Goal: Ask a question

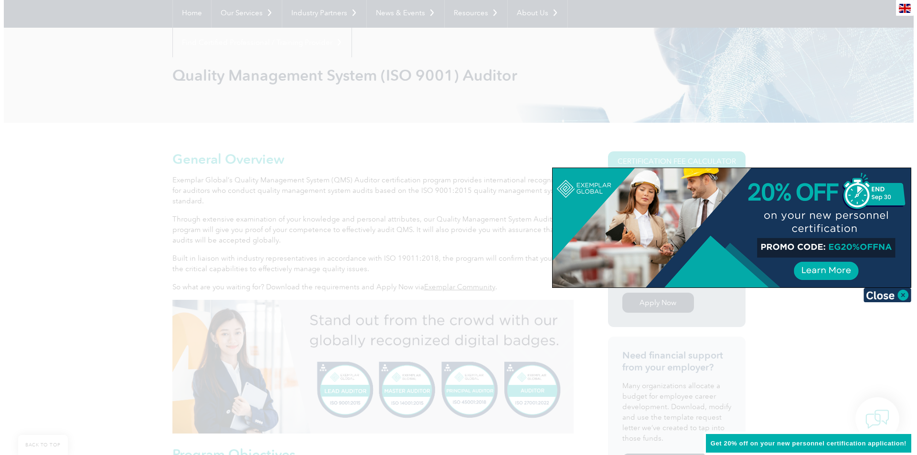
scroll to position [96, 0]
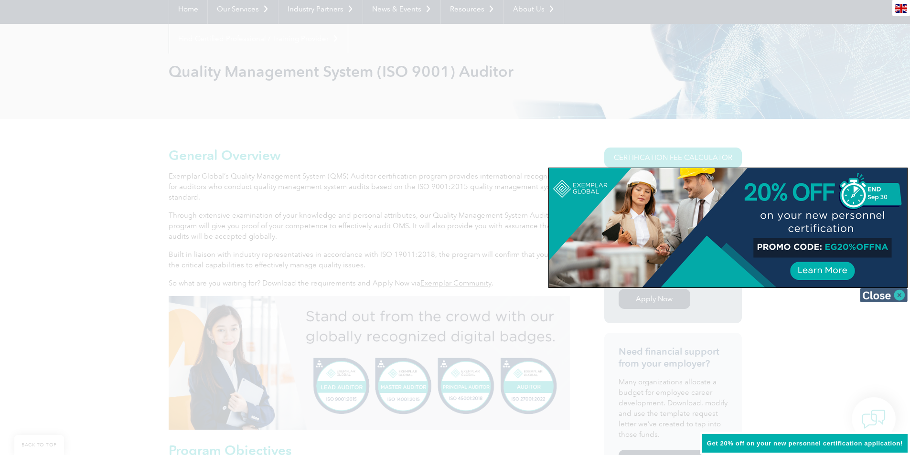
click at [888, 294] on img at bounding box center [884, 295] width 48 height 14
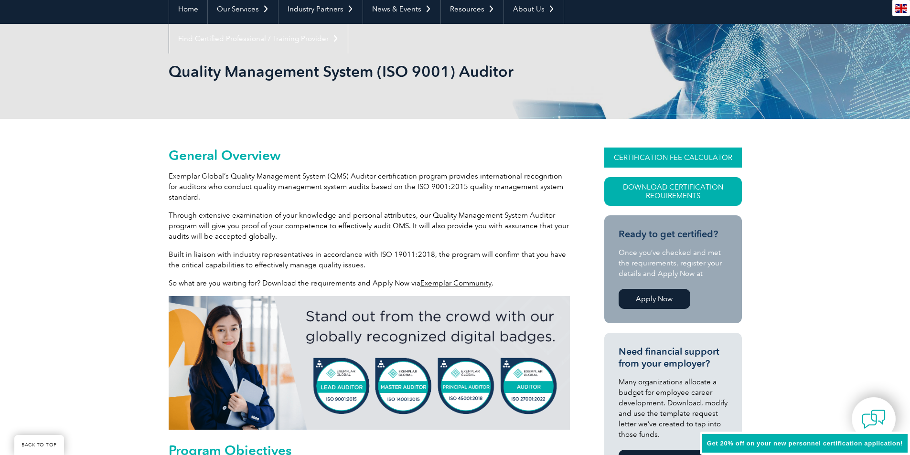
click at [620, 158] on link "CERTIFICATION FEE CALCULATOR" at bounding box center [673, 158] width 138 height 20
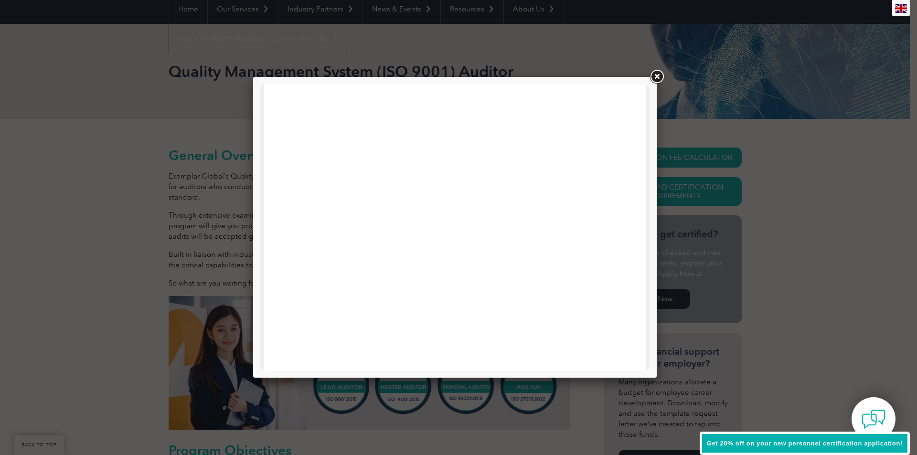
scroll to position [0, 0]
click at [656, 77] on link at bounding box center [656, 76] width 17 height 17
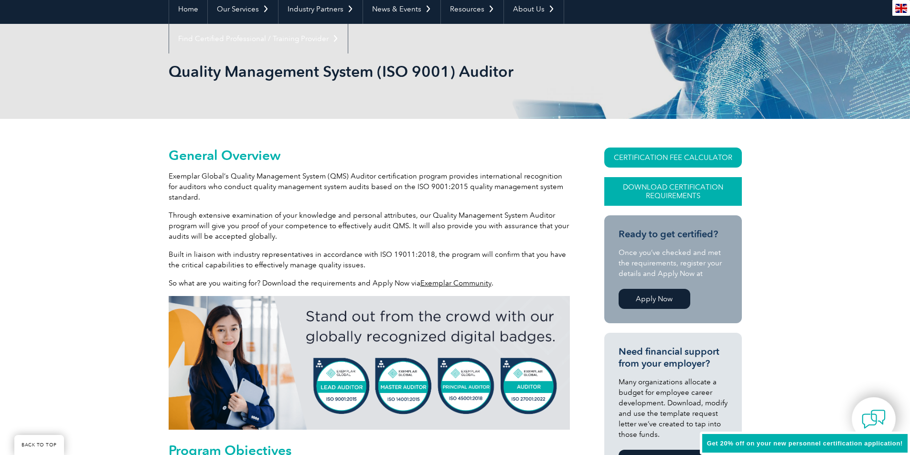
click at [685, 199] on link "Download Certification Requirements" at bounding box center [673, 191] width 138 height 29
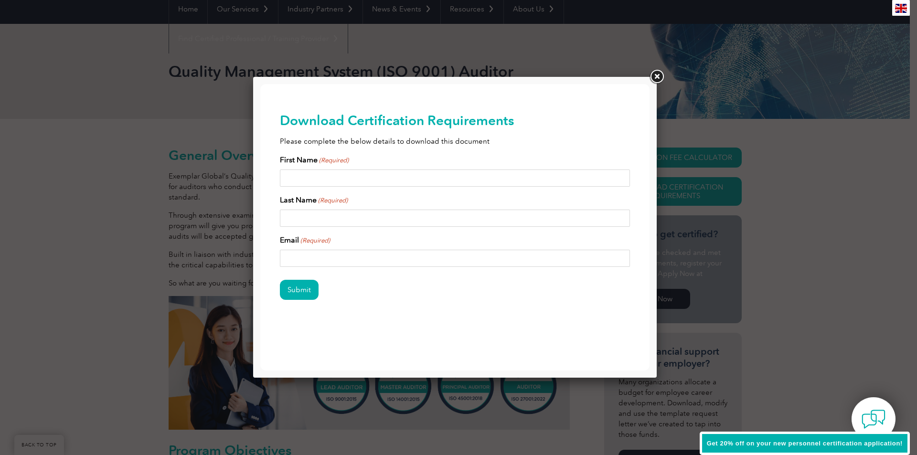
click at [375, 182] on input "First Name (Required)" at bounding box center [455, 178] width 351 height 17
type input "David"
type input "Simpson"
click at [345, 264] on input "Email (Required)" at bounding box center [455, 258] width 351 height 17
type input "sales@samachineinc.com"
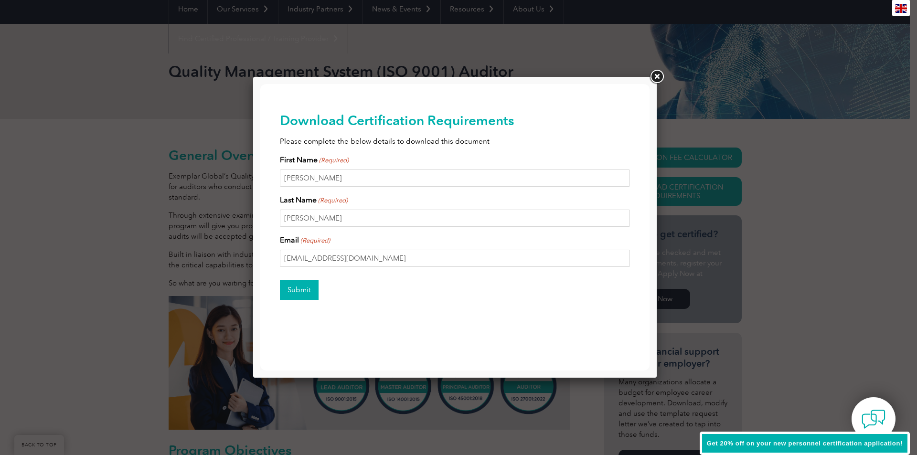
click at [308, 283] on input "Submit" at bounding box center [299, 290] width 39 height 20
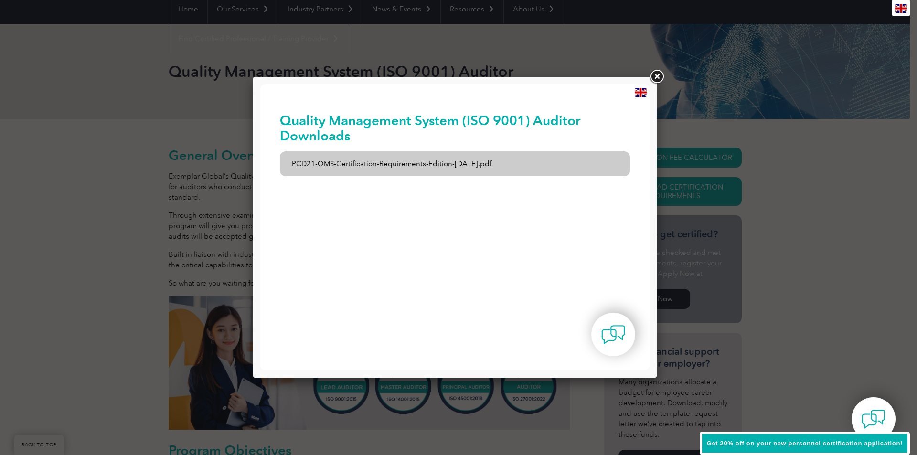
click at [357, 168] on link "PCD21-QMS-Certification-Requirements-Edition-2-April-2022.pdf" at bounding box center [455, 163] width 351 height 25
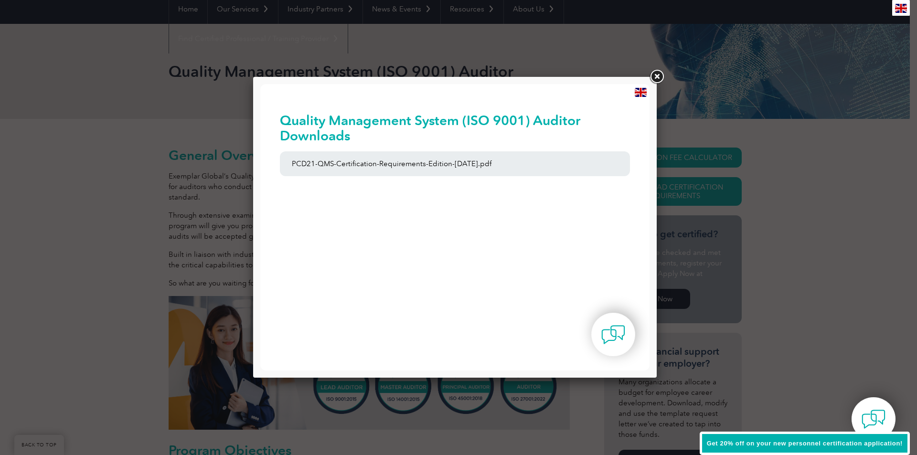
click at [655, 72] on link at bounding box center [656, 76] width 17 height 17
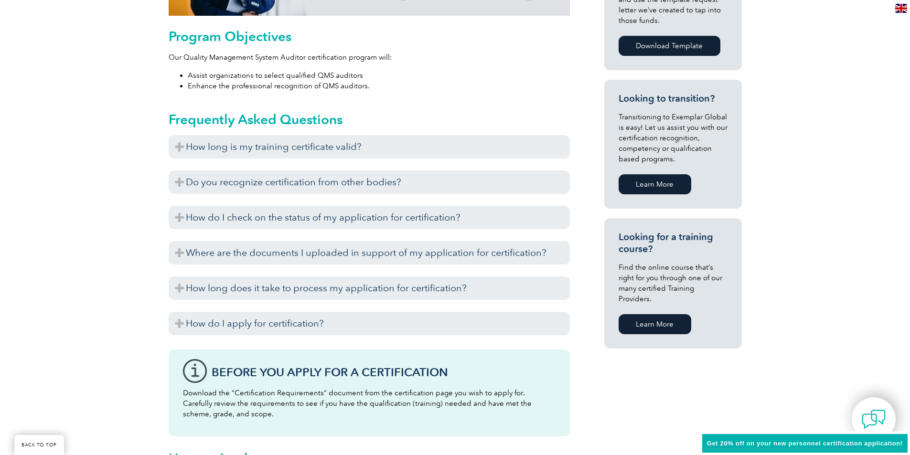
scroll to position [525, 0]
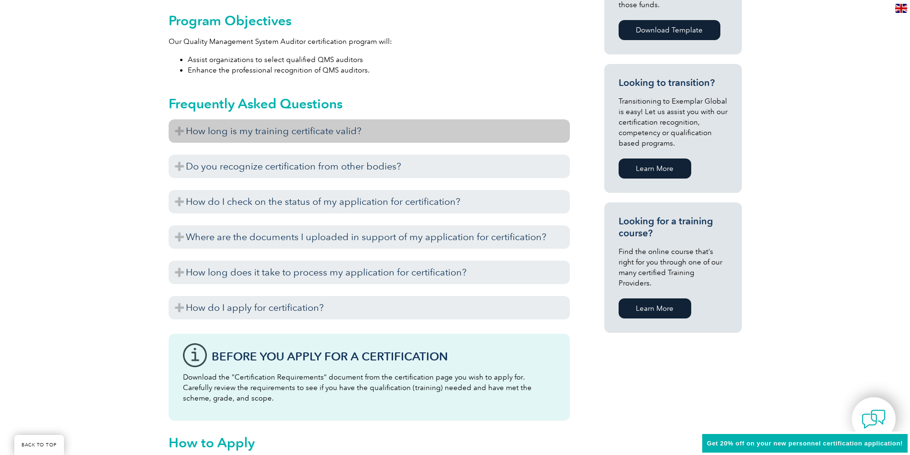
click at [304, 137] on h3 "How long is my training certificate valid?" at bounding box center [369, 130] width 401 height 23
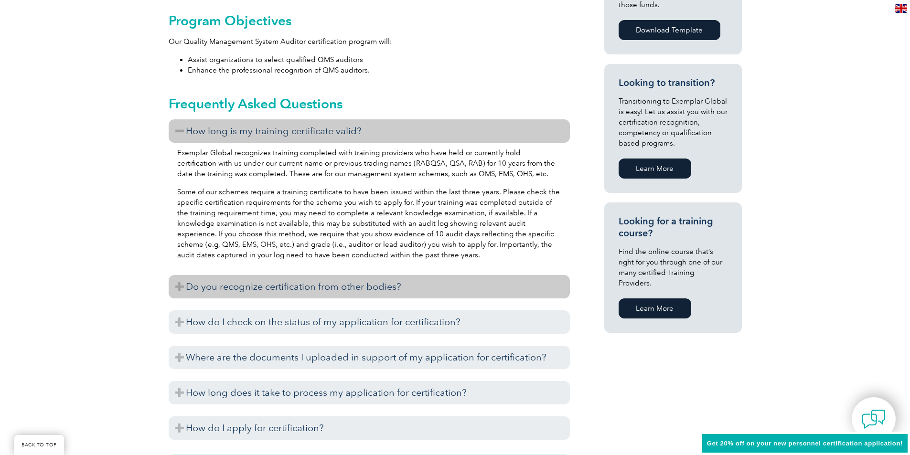
click at [278, 280] on h3 "Do you recognize certification from other bodies?" at bounding box center [369, 286] width 401 height 23
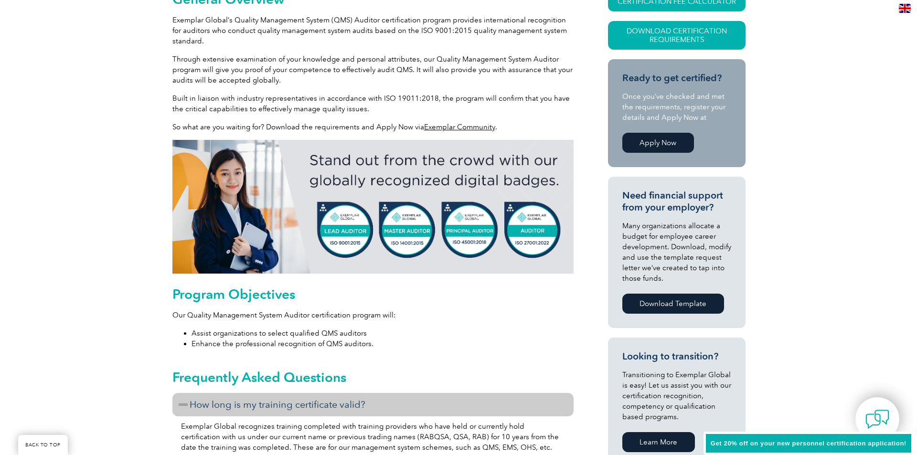
scroll to position [96, 0]
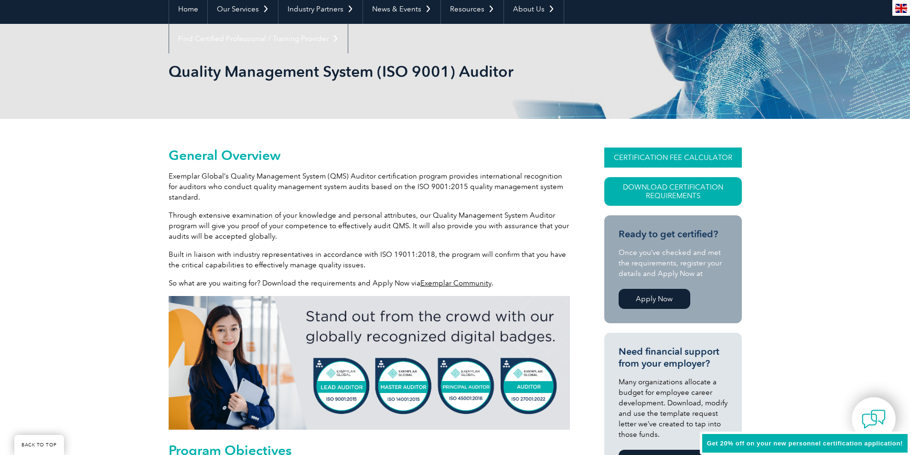
click at [711, 154] on link "CERTIFICATION FEE CALCULATOR" at bounding box center [673, 158] width 138 height 20
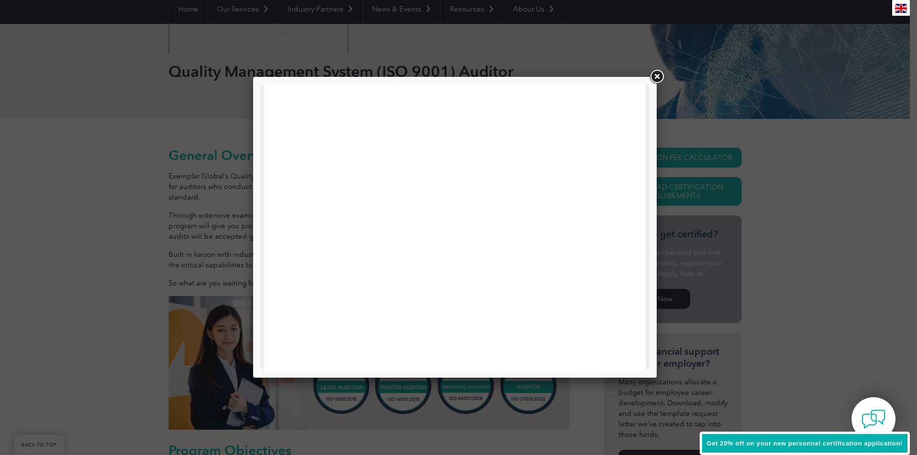
scroll to position [0, 0]
click at [620, 147] on div at bounding box center [455, 455] width 382 height 742
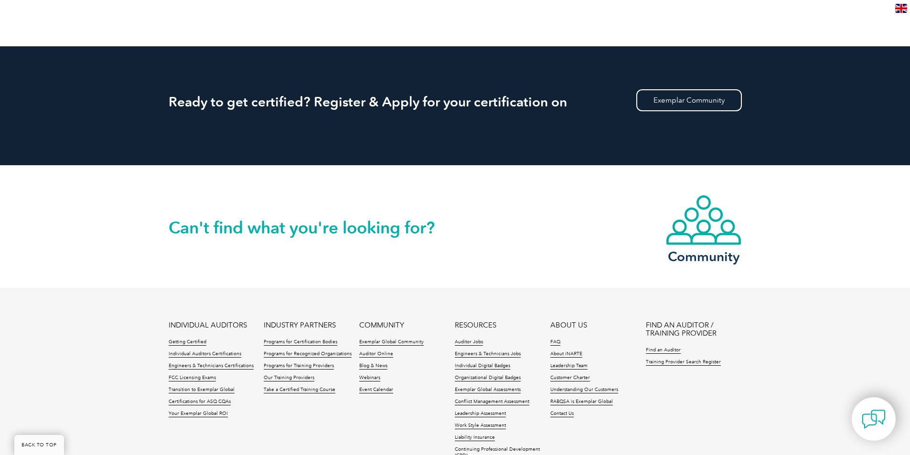
scroll to position [1286, 0]
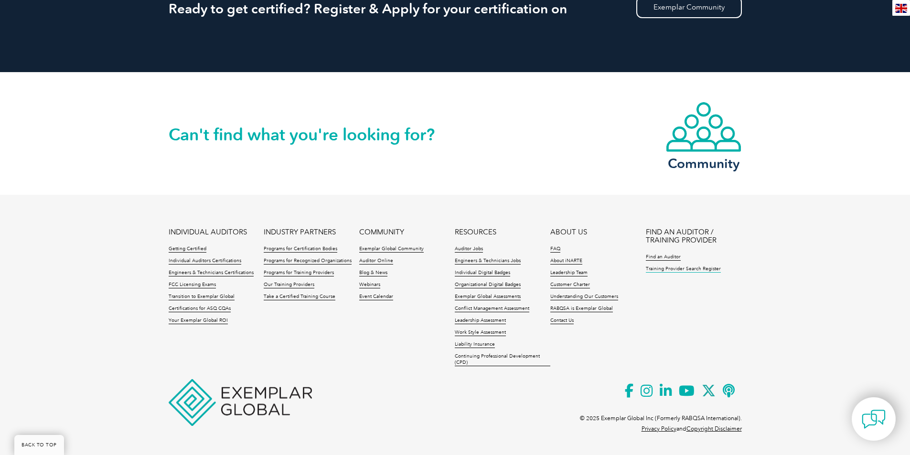
click at [699, 271] on link "Training Provider Search Register" at bounding box center [683, 269] width 75 height 7
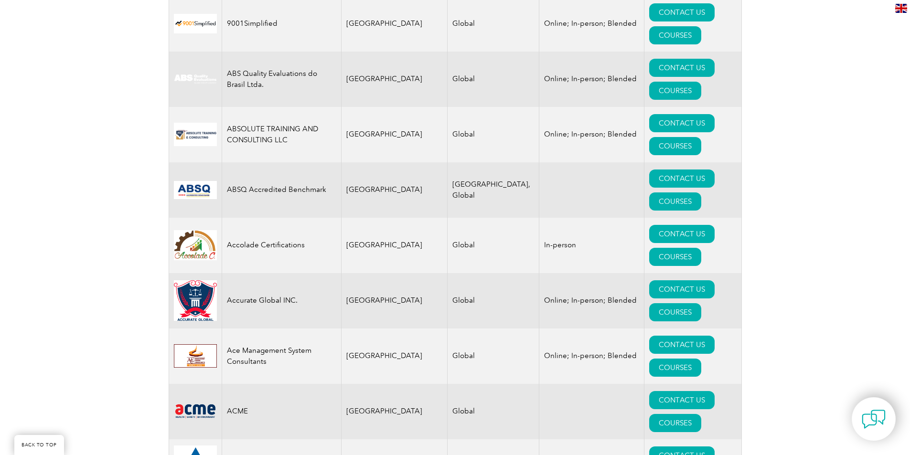
scroll to position [143, 0]
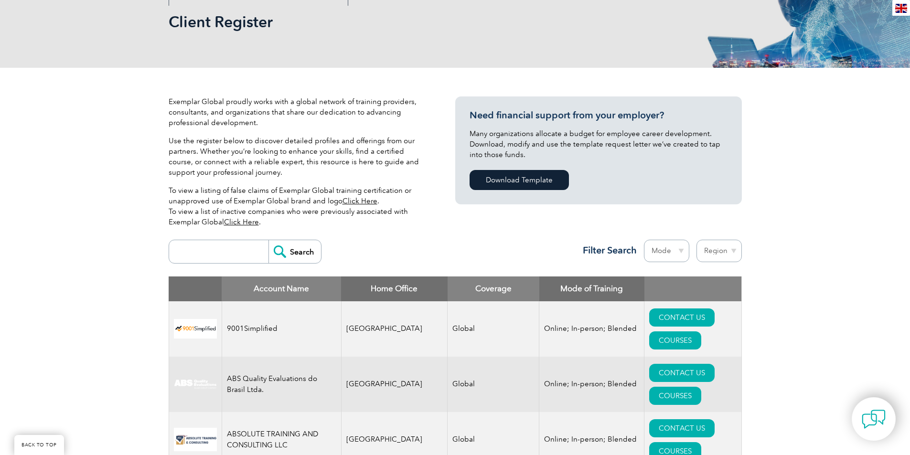
click at [222, 252] on input "search" at bounding box center [221, 251] width 95 height 23
type input "asq"
click at [268, 240] on input "Search" at bounding box center [294, 251] width 53 height 23
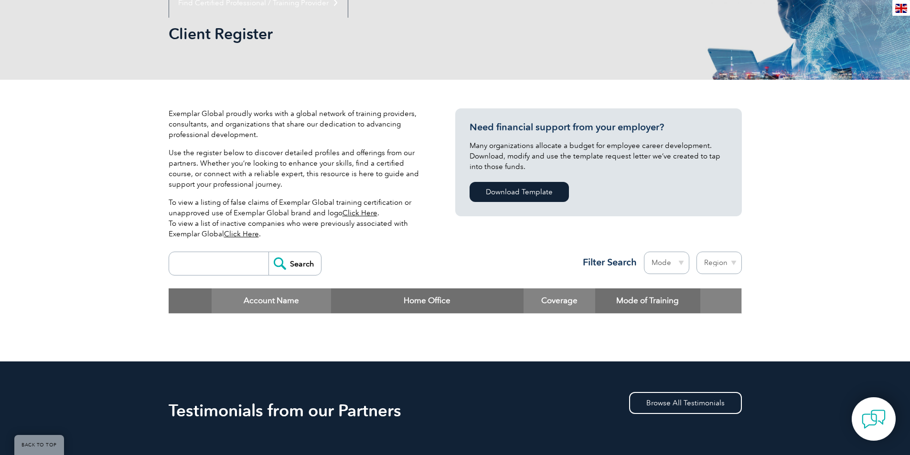
scroll to position [191, 0]
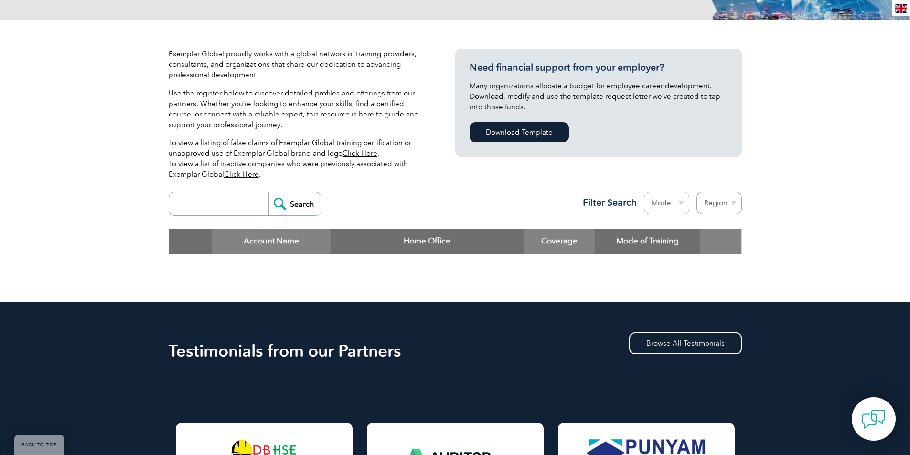
click at [353, 153] on link "Click Here" at bounding box center [359, 153] width 35 height 9
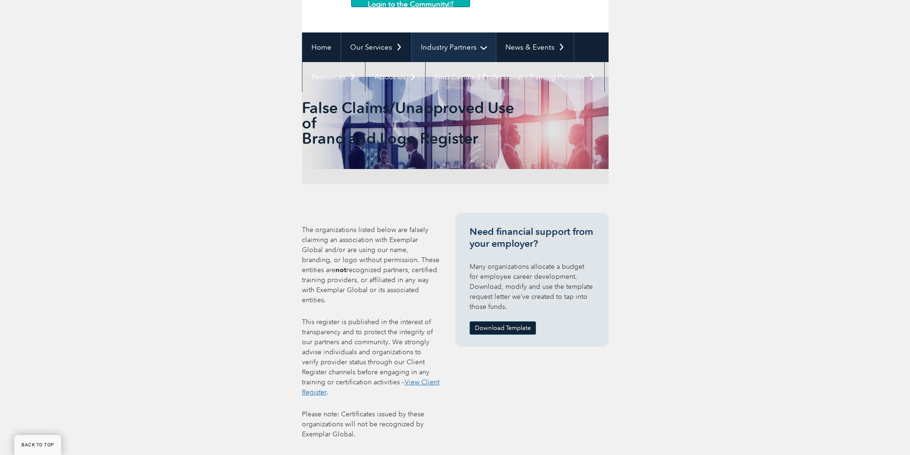
scroll to position [184, 0]
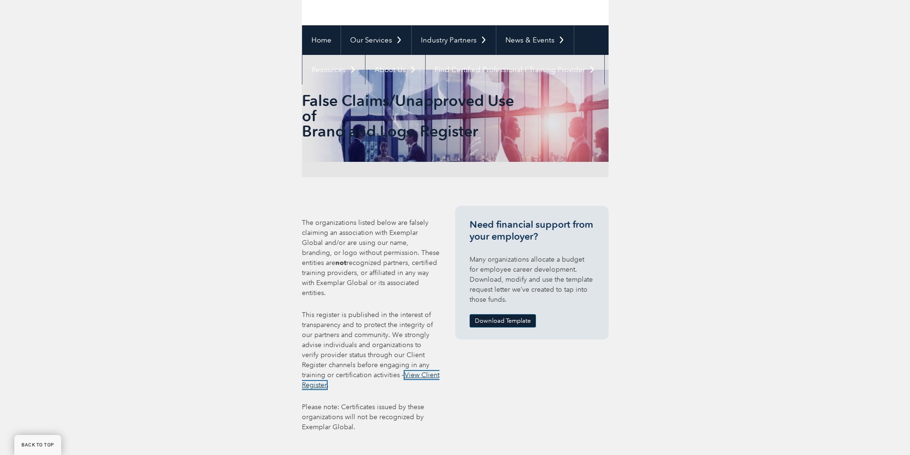
click at [391, 371] on link "View Client Register" at bounding box center [371, 380] width 138 height 18
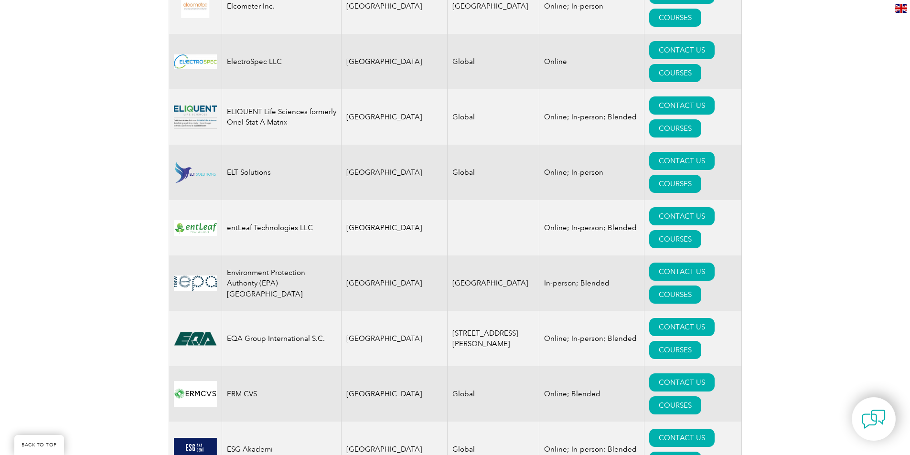
scroll to position [4729, 0]
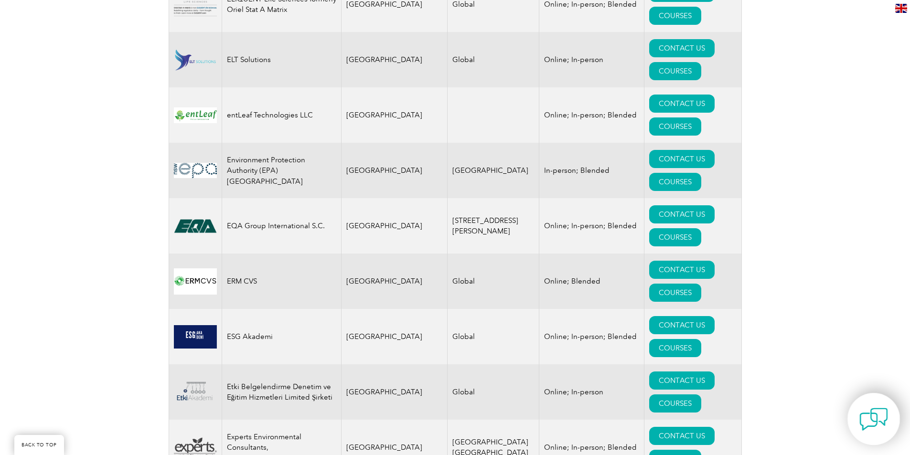
click at [877, 419] on img at bounding box center [873, 419] width 29 height 29
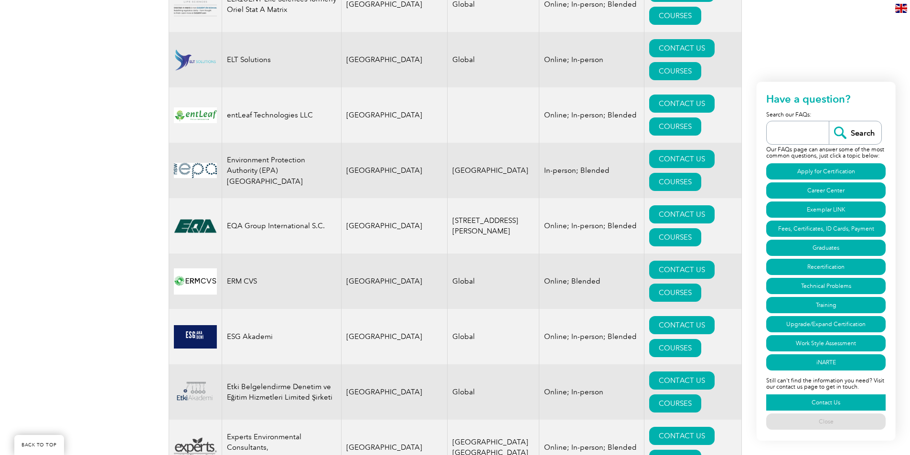
click at [815, 406] on link "Contact Us" at bounding box center [825, 403] width 119 height 16
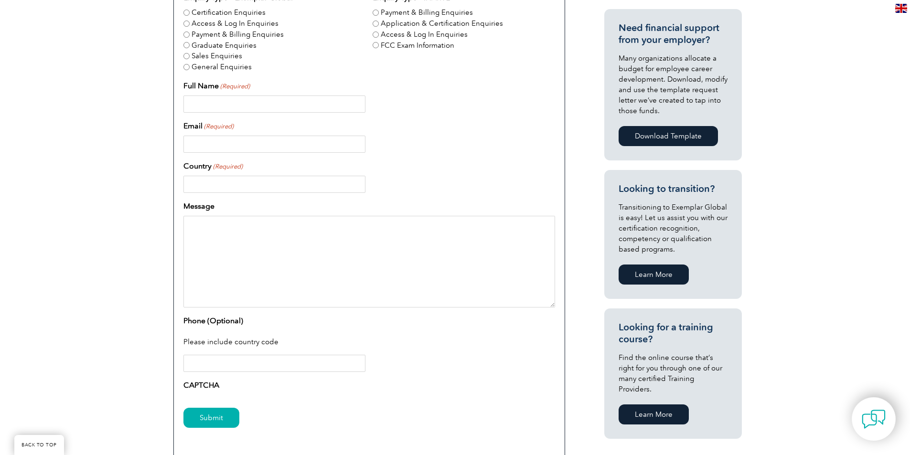
scroll to position [304, 0]
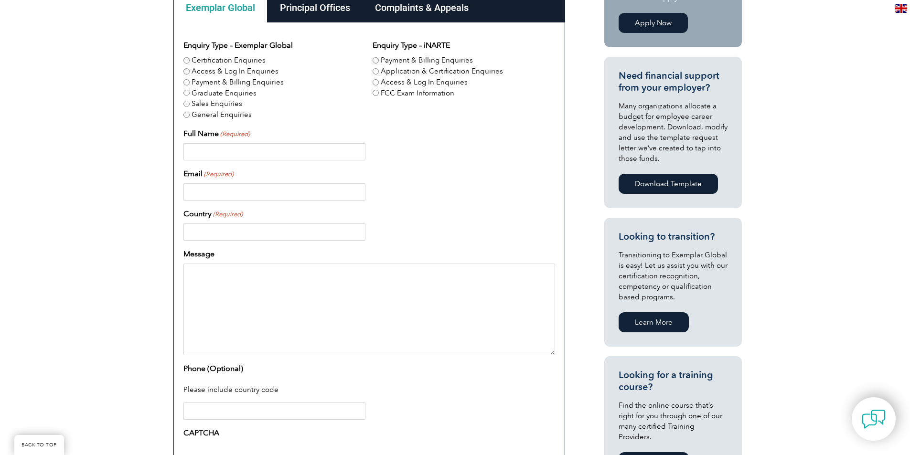
click at [187, 113] on input "General Enquiries" at bounding box center [186, 115] width 6 height 6
radio input "true"
click at [203, 142] on div "Full Name (Required)" at bounding box center [369, 144] width 372 height 32
click at [207, 152] on input "Full Name (Required)" at bounding box center [274, 151] width 182 height 17
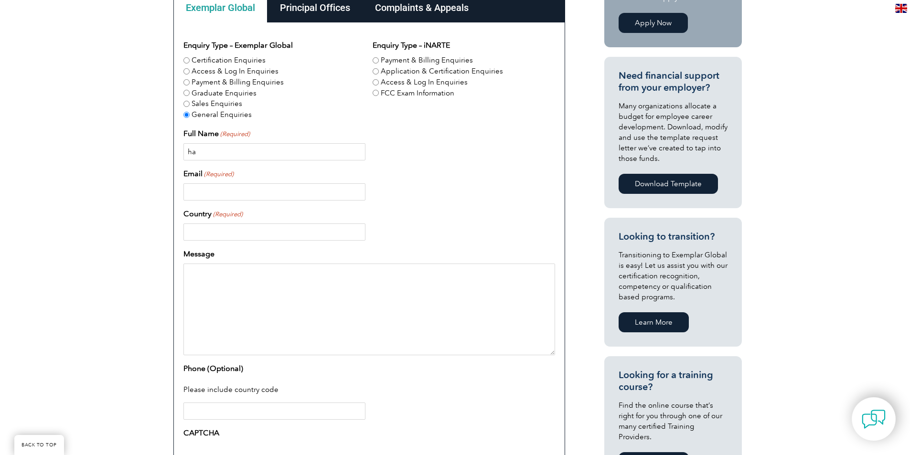
type input "h"
type input "HAYLEE ADCOCK"
type input "hayleesimpson24@yahoo.com"
type input "United States"
type input "19316849807"
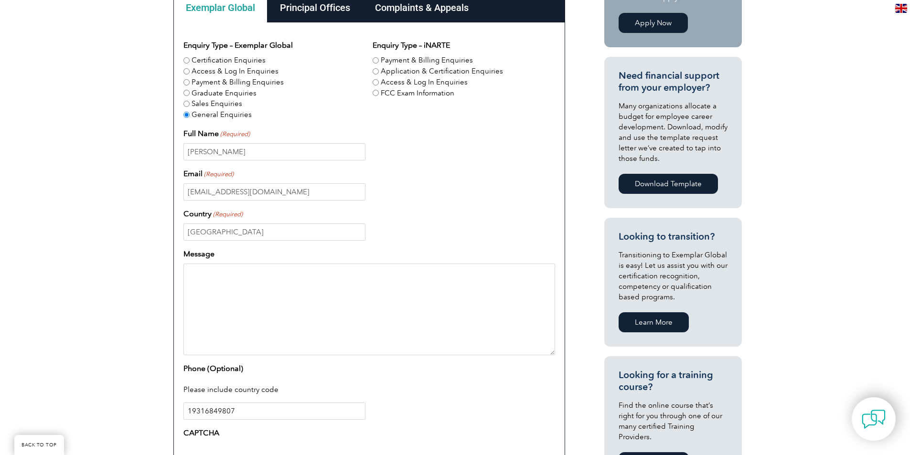
click at [269, 411] on input "19316849807" at bounding box center [274, 411] width 182 height 17
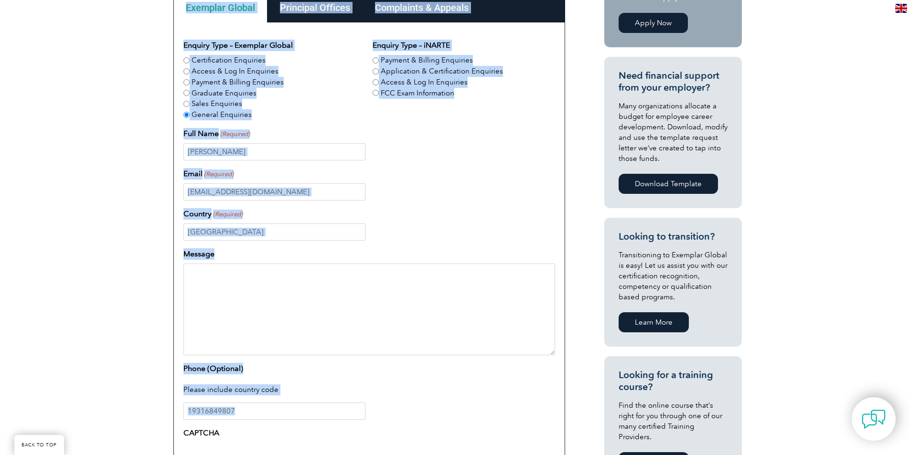
click at [145, 428] on div "Have a question or feedback for us? We’d love to hear from you! Please complete…" at bounding box center [455, 230] width 910 height 639
click at [278, 416] on input "19316849807" at bounding box center [274, 411] width 182 height 17
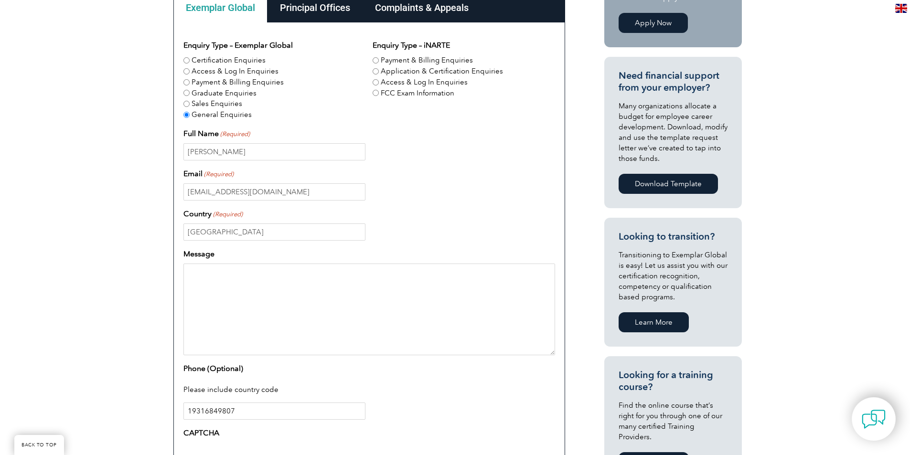
click at [278, 416] on input "19316849807" at bounding box center [274, 411] width 182 height 17
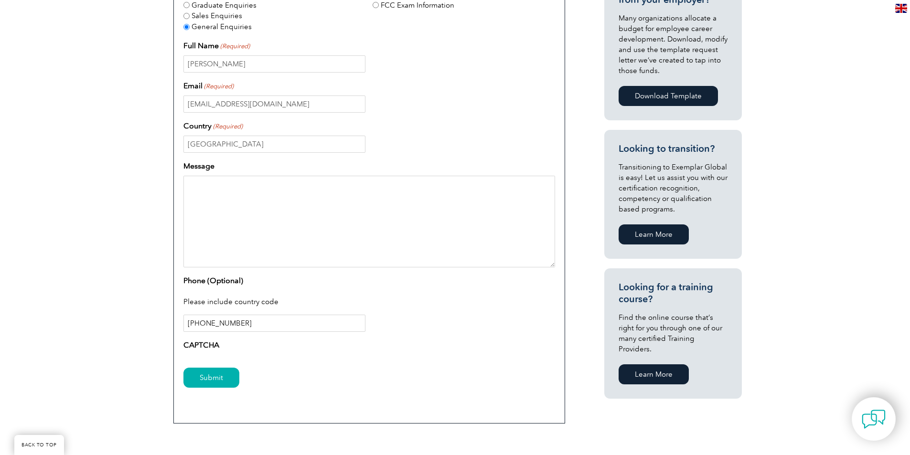
scroll to position [399, 0]
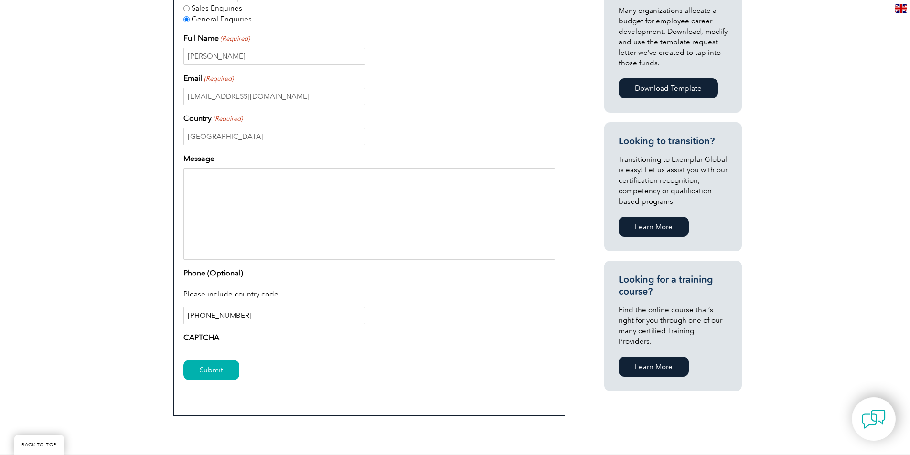
click at [281, 318] on input "+19312242081" at bounding box center [274, 315] width 182 height 17
type input "+19312242081"
click at [296, 146] on div "Enquiry Type – Exemplar Global Certification Enquiries Access & Log In Enquirie…" at bounding box center [369, 145] width 372 height 403
click at [297, 139] on input "[GEOGRAPHIC_DATA]" at bounding box center [274, 136] width 182 height 17
click at [297, 139] on input "United States" at bounding box center [274, 136] width 182 height 17
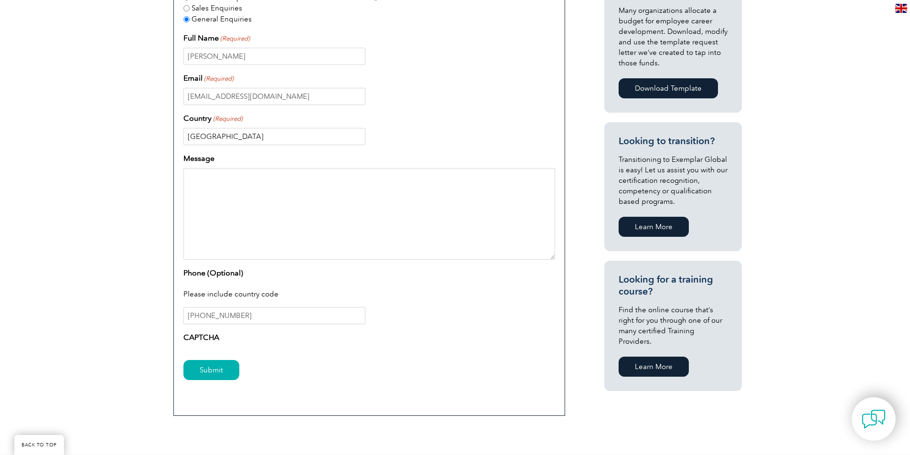
click at [297, 139] on input "United States" at bounding box center [274, 136] width 182 height 17
click at [324, 88] on div "Email (Required) hayleesimpson24@yahoo.com" at bounding box center [369, 89] width 372 height 32
click at [324, 89] on input "hayleesimpson24@yahoo.com" at bounding box center [274, 96] width 182 height 17
click at [292, 140] on input "United States" at bounding box center [274, 136] width 182 height 17
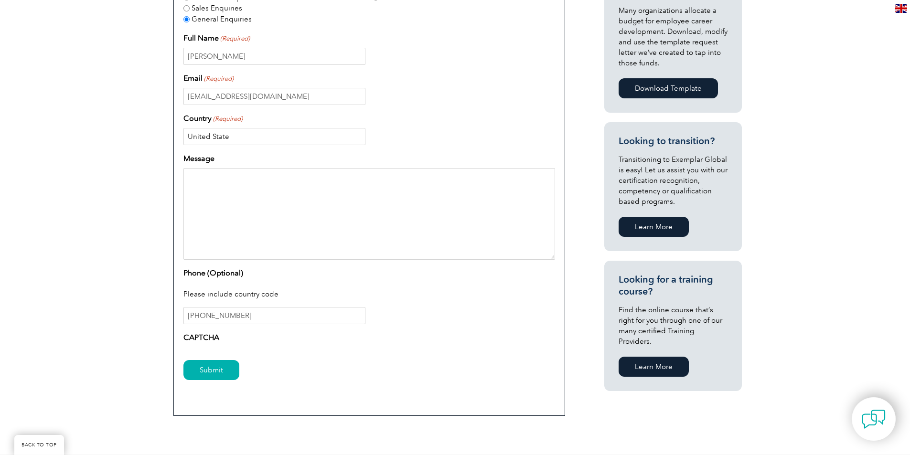
type input "United States"
click at [390, 191] on textarea "Message" at bounding box center [369, 214] width 372 height 92
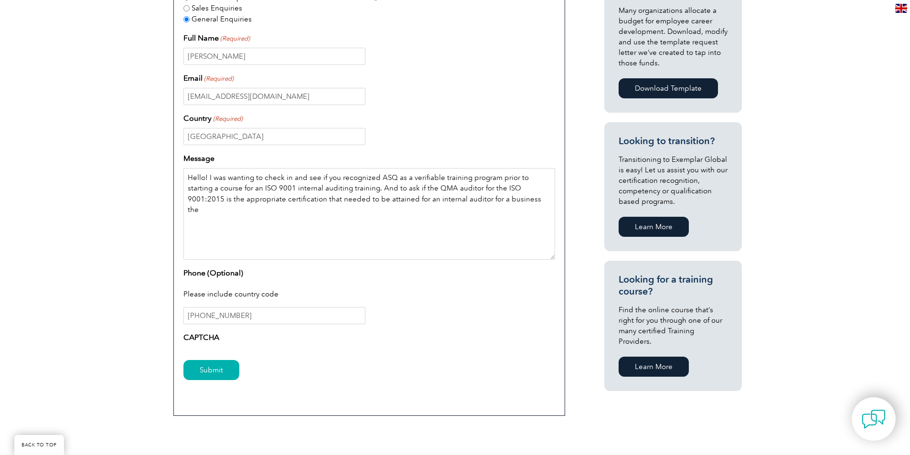
click at [351, 190] on textarea "Hello! I was wanting to check in and see if you recognized ASQ as a verifiable …" at bounding box center [369, 214] width 372 height 92
click at [350, 191] on textarea "Hello! I was wanting to check in and see if you recognized ASQ as a verifiable …" at bounding box center [369, 214] width 372 height 92
click at [349, 190] on textarea "Hello! I was wanting to check in and see if you recognized ASQ as a verifiable …" at bounding box center [369, 214] width 372 height 92
drag, startPoint x: 349, startPoint y: 190, endPoint x: 333, endPoint y: 190, distance: 16.2
click at [333, 190] on textarea "Hello! I was wanting to check in and see if you recognized ASQ as a verifiable …" at bounding box center [369, 214] width 372 height 92
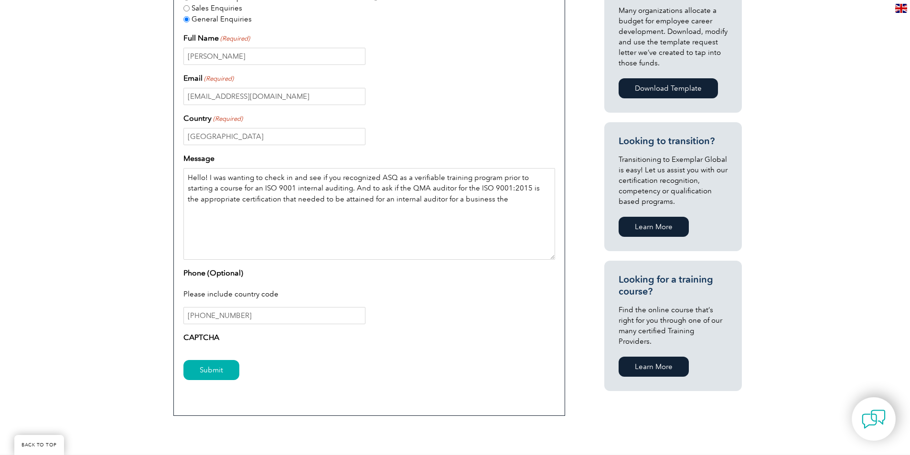
click at [284, 200] on textarea "Hello! I was wanting to check in and see if you recognized ASQ as a verifiable …" at bounding box center [369, 214] width 372 height 92
click at [369, 200] on textarea "Hello! I was wanting to check in and see if you recognized ASQ as a verifiable …" at bounding box center [369, 214] width 372 height 92
click at [461, 202] on textarea "Hello! I was wanting to check in and see if you recognized ASQ as a verifiable …" at bounding box center [369, 214] width 372 height 92
drag, startPoint x: 454, startPoint y: 202, endPoint x: 434, endPoint y: 198, distance: 20.4
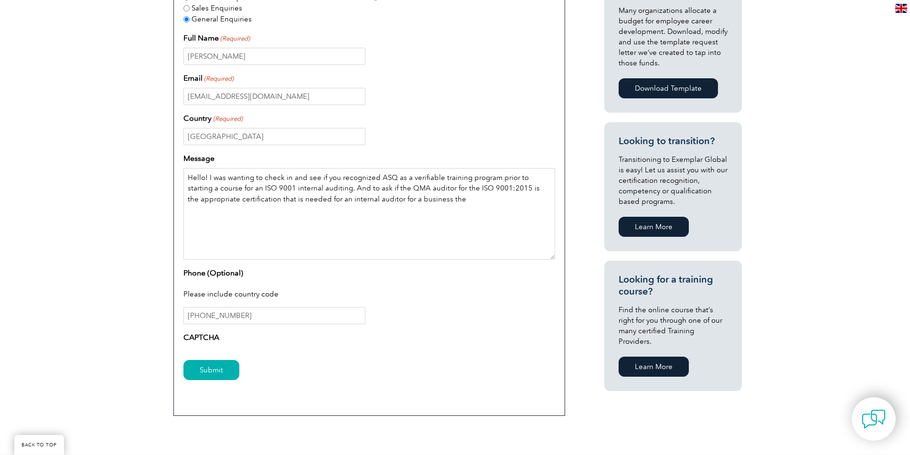
click at [434, 198] on textarea "Hello! I was wanting to check in and see if you recognized ASQ as a verifiable …" at bounding box center [369, 214] width 372 height 92
drag, startPoint x: 237, startPoint y: 190, endPoint x: 226, endPoint y: 190, distance: 10.5
click at [226, 190] on textarea "Hello! I was wanting to check in and see if you recognized ASQ as a verifiable …" at bounding box center [369, 214] width 372 height 92
click at [388, 187] on textarea "Hello! I was wanting to check in and see if you recognized ASQ as a verifiable …" at bounding box center [369, 214] width 372 height 92
drag, startPoint x: 437, startPoint y: 189, endPoint x: 416, endPoint y: 188, distance: 20.6
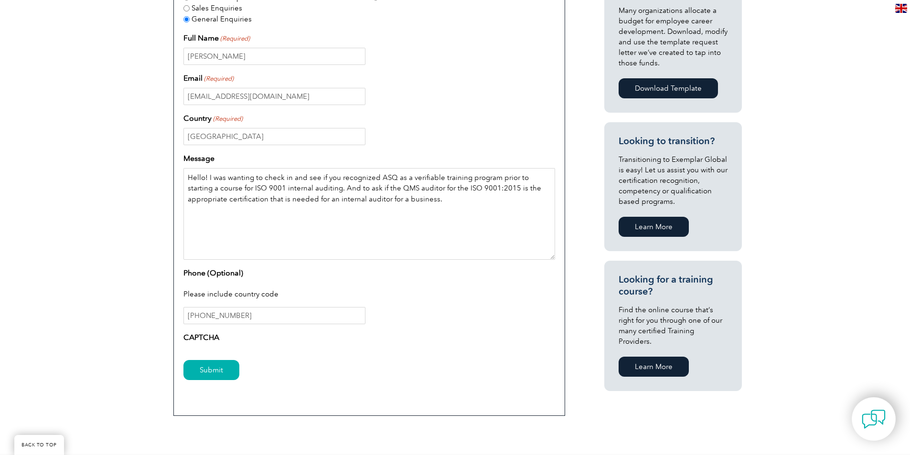
click at [416, 188] on textarea "Hello! I was wanting to check in and see if you recognized ASQ as a verifiable …" at bounding box center [369, 214] width 372 height 92
click at [392, 190] on textarea "Hello! I was wanting to check in and see if you recognized ASQ as a verifiable …" at bounding box center [369, 214] width 372 height 92
click at [428, 203] on textarea "Hello! I was wanting to check in and see if you recognized ASQ as a verifiable …" at bounding box center [369, 214] width 372 height 92
drag, startPoint x: 285, startPoint y: 199, endPoint x: 277, endPoint y: 202, distance: 8.6
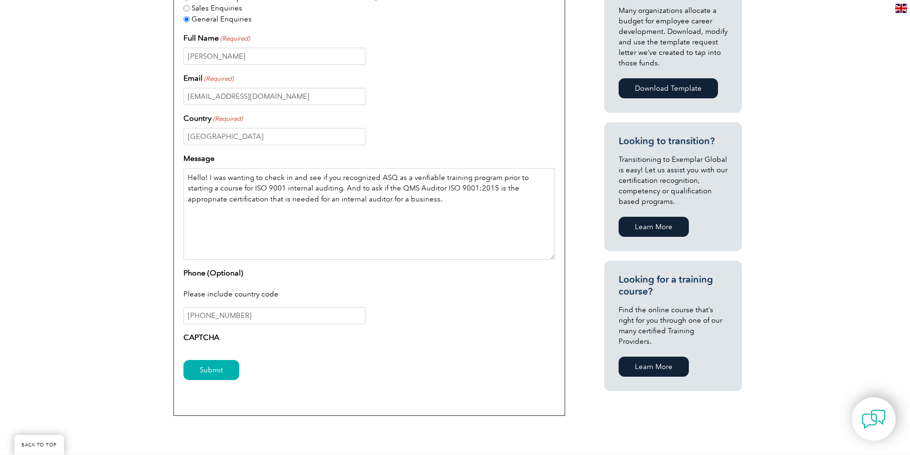
click at [277, 202] on textarea "Hello! I was wanting to check in and see if you recognized ASQ as a verifiable …" at bounding box center [369, 214] width 372 height 92
click at [392, 197] on textarea "Hello! I was wanting to check in and see if you recognized ASQ as a verifiable …" at bounding box center [369, 214] width 372 height 92
drag, startPoint x: 392, startPoint y: 197, endPoint x: 288, endPoint y: 196, distance: 104.6
click at [288, 196] on textarea "Hello! I was wanting to check in and see if you recognized ASQ as a verifiable …" at bounding box center [369, 214] width 372 height 92
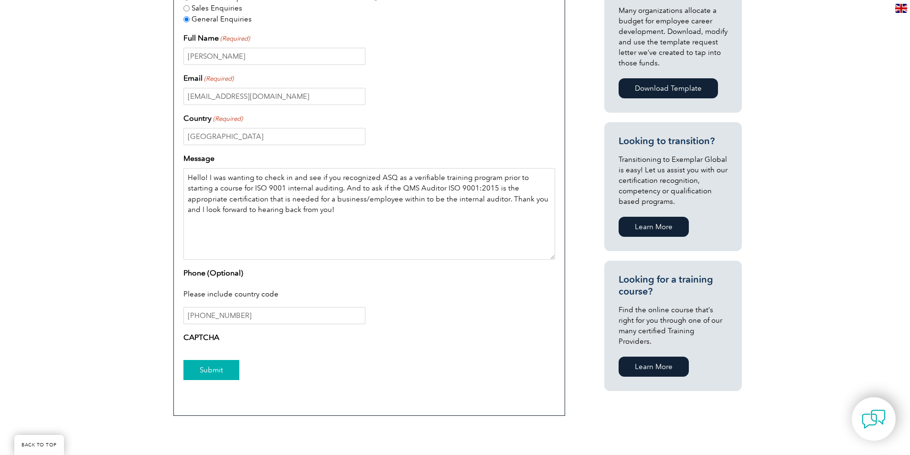
type textarea "Hello! I was wanting to check in and see if you recognized ASQ as a verifiable …"
click at [228, 372] on input "Submit" at bounding box center [211, 370] width 56 height 20
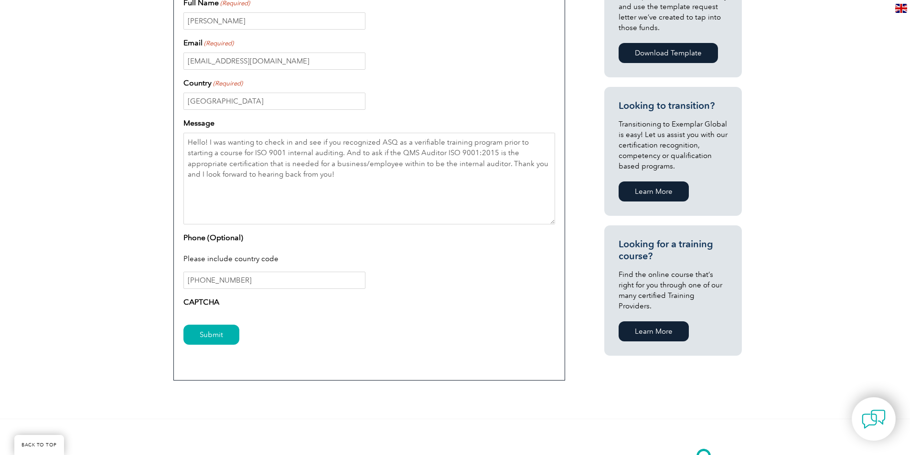
scroll to position [447, 0]
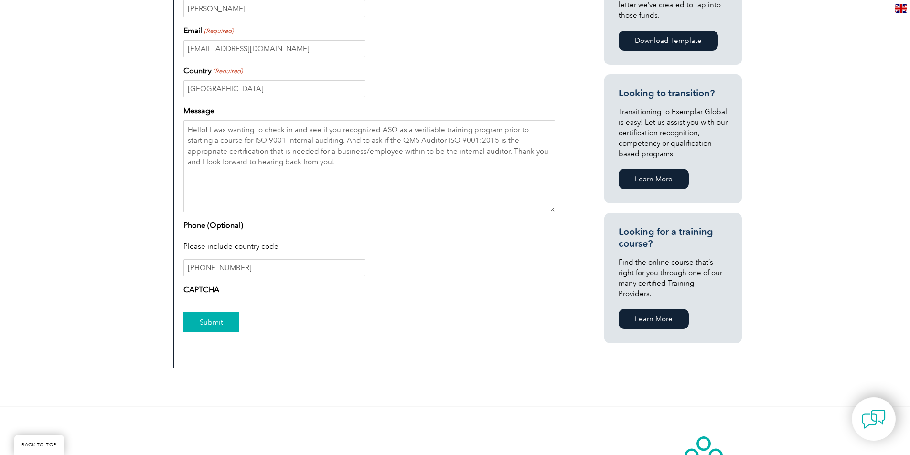
click at [199, 321] on input "Submit" at bounding box center [211, 322] width 56 height 20
click at [312, 168] on textarea "Hello! I was wanting to check in and see if you recognized ASQ as a verifiable …" at bounding box center [369, 166] width 372 height 92
drag, startPoint x: 210, startPoint y: 150, endPoint x: 199, endPoint y: 127, distance: 25.7
click at [209, 149] on textarea "Hello! I was wanting to check in and see if you recognized ASQ as a verifiable …" at bounding box center [369, 166] width 372 height 92
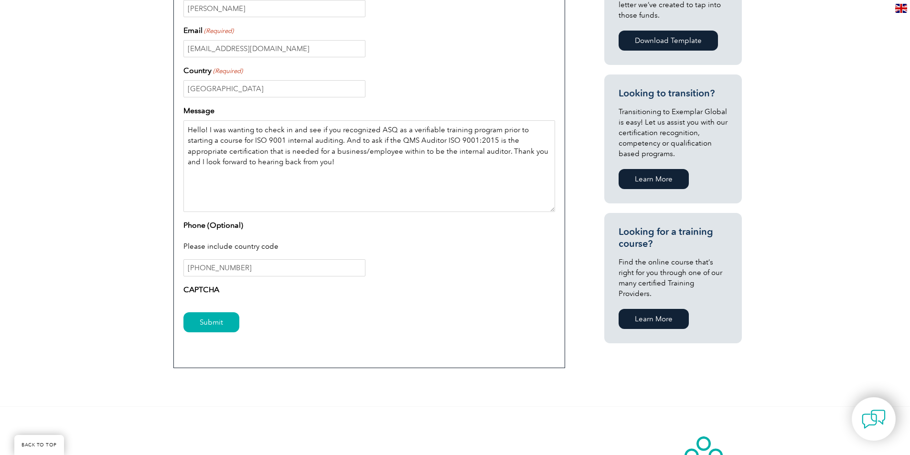
click at [192, 123] on textarea "Hello! I was wanting to check in and see if you recognized ASQ as a verifiable …" at bounding box center [369, 166] width 372 height 92
click at [183, 123] on textarea "Hello! I was wanting to check in and see if you recognized ASQ as a verifiable …" at bounding box center [369, 166] width 372 height 92
click at [188, 128] on textarea "Hello! I was wanting to check in and see if you recognized ASQ as a verifiable …" at bounding box center [369, 166] width 372 height 92
click at [340, 162] on textarea "Hello! I was wanting to check in and see if you recognized ASQ as a verifiable …" at bounding box center [369, 166] width 372 height 92
click at [328, 170] on textarea "Hello! I was wanting to check in and see if you recognized ASQ as a verifiable …" at bounding box center [369, 166] width 372 height 92
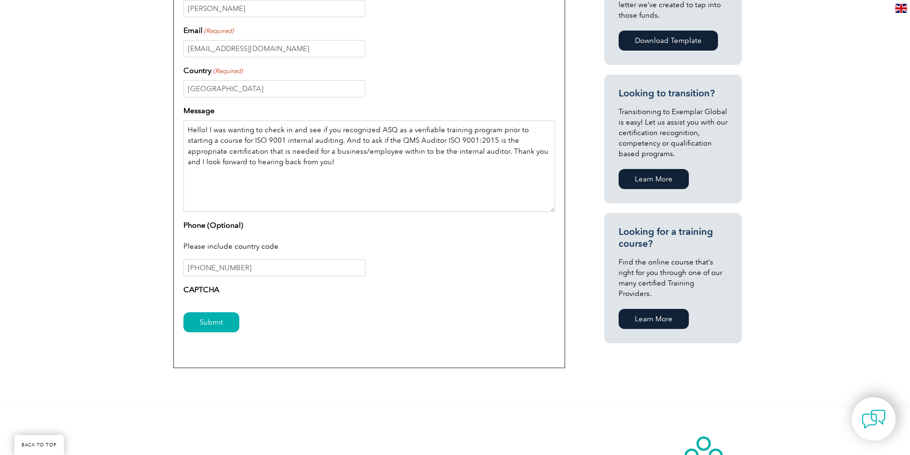
drag, startPoint x: 319, startPoint y: 163, endPoint x: 186, endPoint y: 131, distance: 136.0
click at [186, 131] on textarea "Hello! I was wanting to check in and see if you recognized ASQ as a verifiable …" at bounding box center [369, 166] width 372 height 92
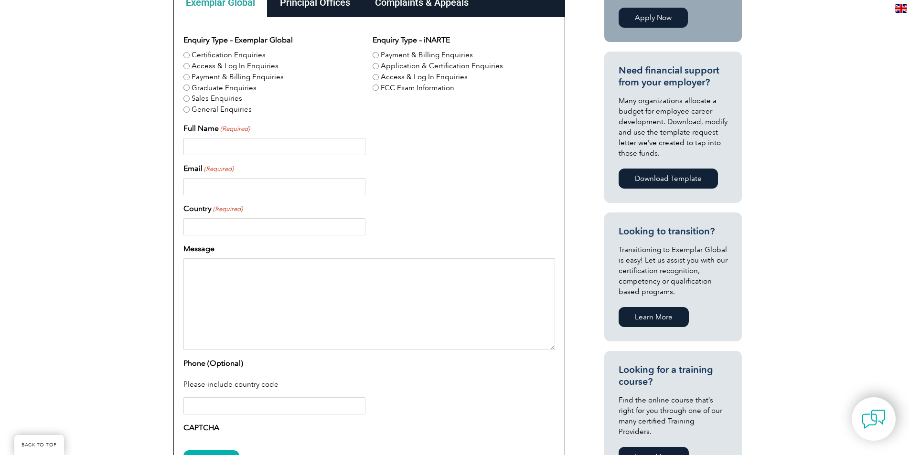
scroll to position [304, 0]
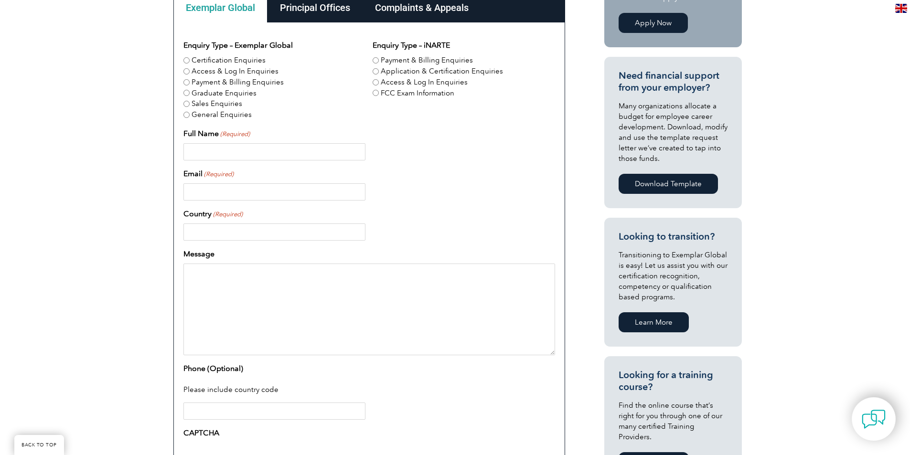
click at [285, 304] on textarea "Message" at bounding box center [369, 310] width 372 height 92
paste textarea "Hello! I was wanting to check in and see if you recognized ASQ as a verifiable …"
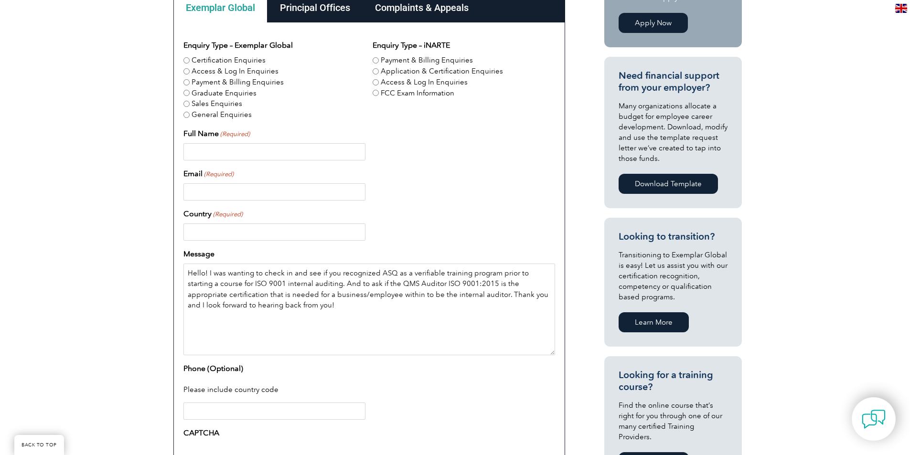
type textarea "Hello! I was wanting to check in and see if you recognized ASQ as a verifiable …"
click at [188, 117] on input "General Enquiries" at bounding box center [186, 115] width 6 height 6
radio input "true"
click at [188, 117] on input "General Enquiries" at bounding box center [186, 115] width 6 height 6
click at [203, 152] on input "Full Name (Required)" at bounding box center [274, 151] width 182 height 17
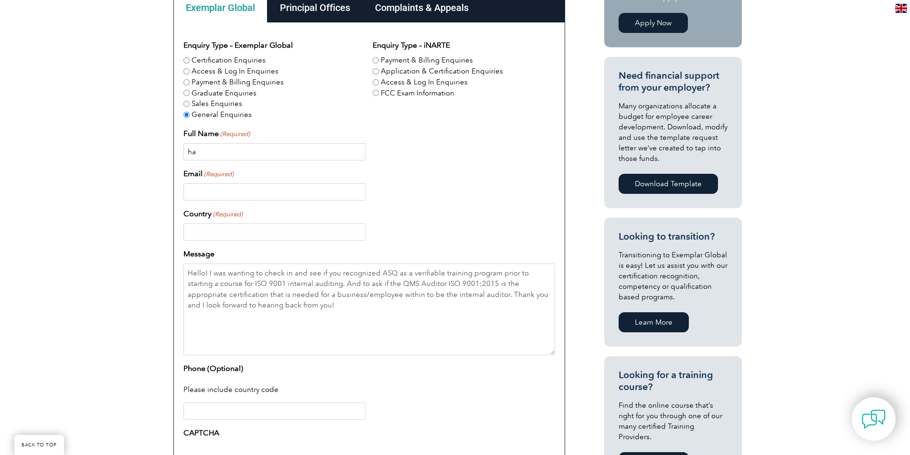
type input "h"
type input "Haylee Adcock"
type input "hayleesimpson24@yahoo.com"
type input "Y"
type input "United States"
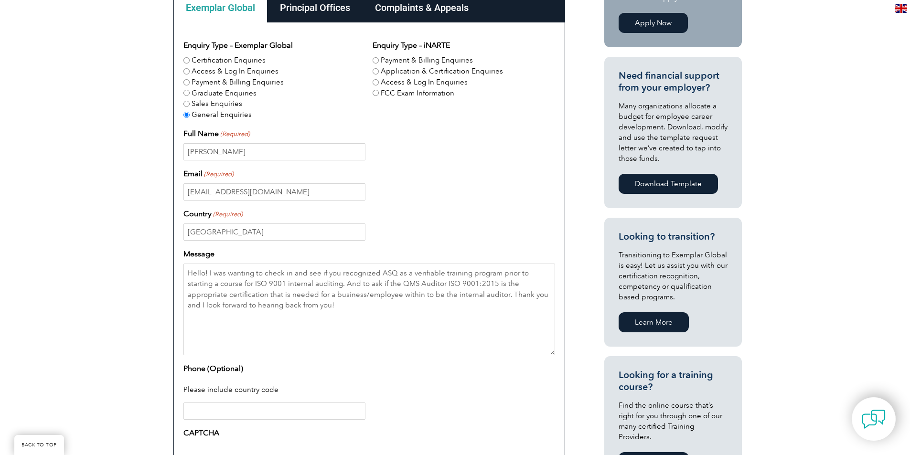
click at [230, 420] on div "Enquiry Type – Exemplar Global Certification Enquiries Access & Log In Enquirie…" at bounding box center [369, 241] width 372 height 403
click at [236, 410] on input "Phone (Optional)" at bounding box center [274, 411] width 182 height 17
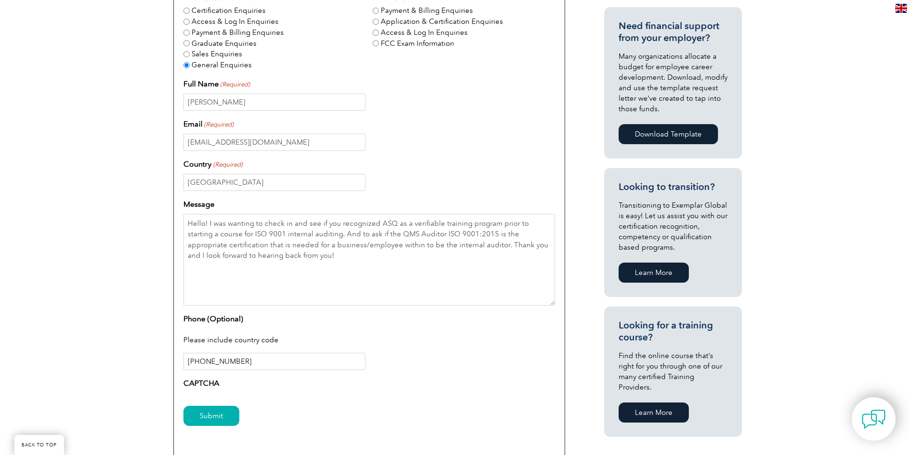
scroll to position [399, 0]
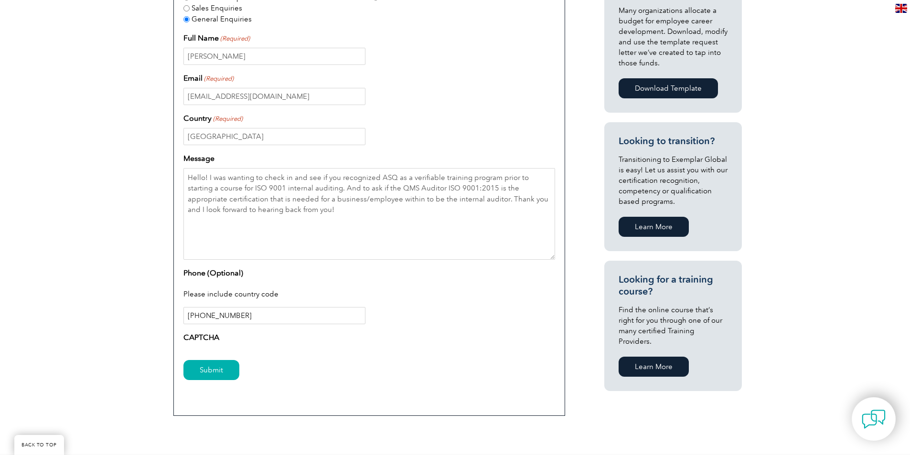
type input "+1 931-224-2081"
click at [204, 334] on label "CAPTCHA" at bounding box center [201, 337] width 36 height 11
click at [198, 364] on input "Submit" at bounding box center [211, 370] width 56 height 20
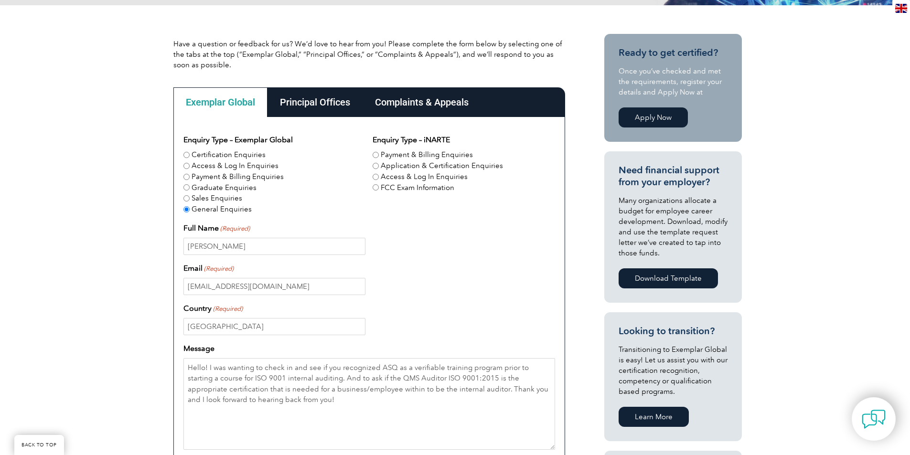
scroll to position [208, 0]
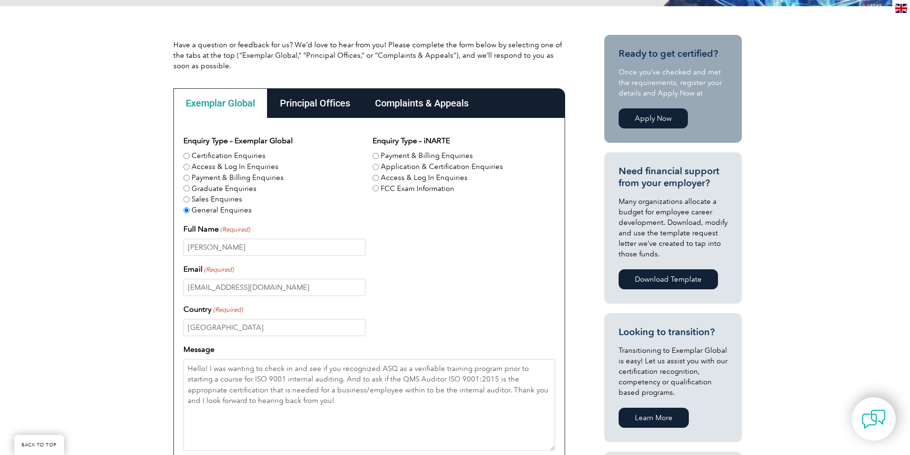
click at [188, 157] on input "Certification Enquiries" at bounding box center [186, 156] width 6 height 6
radio input "true"
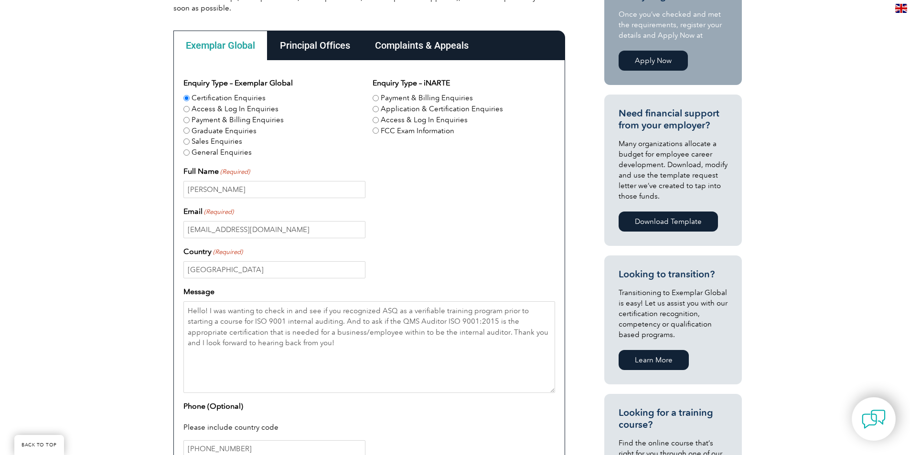
scroll to position [447, 0]
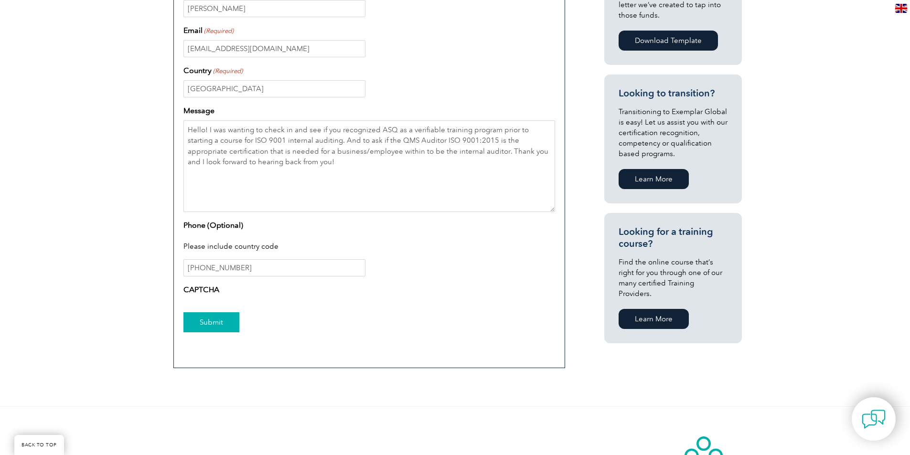
click at [221, 321] on input "Submit" at bounding box center [211, 322] width 56 height 20
click at [221, 322] on input "Submit" at bounding box center [211, 322] width 56 height 20
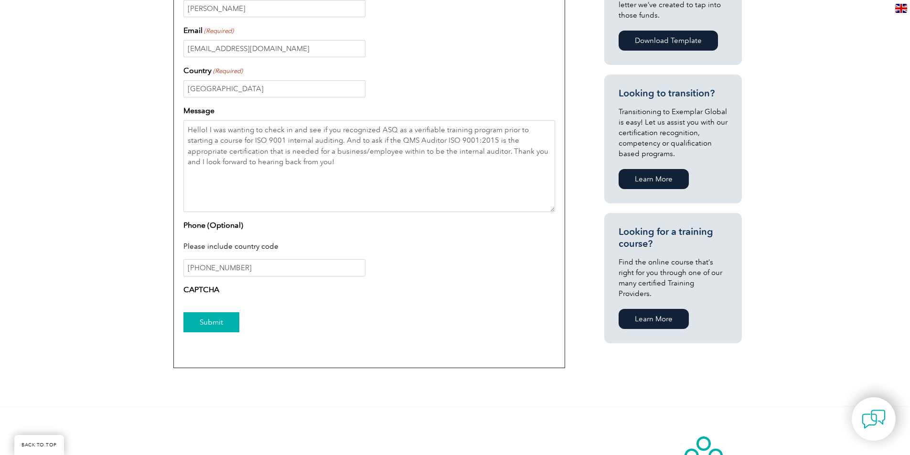
click at [221, 322] on input "Submit" at bounding box center [211, 322] width 56 height 20
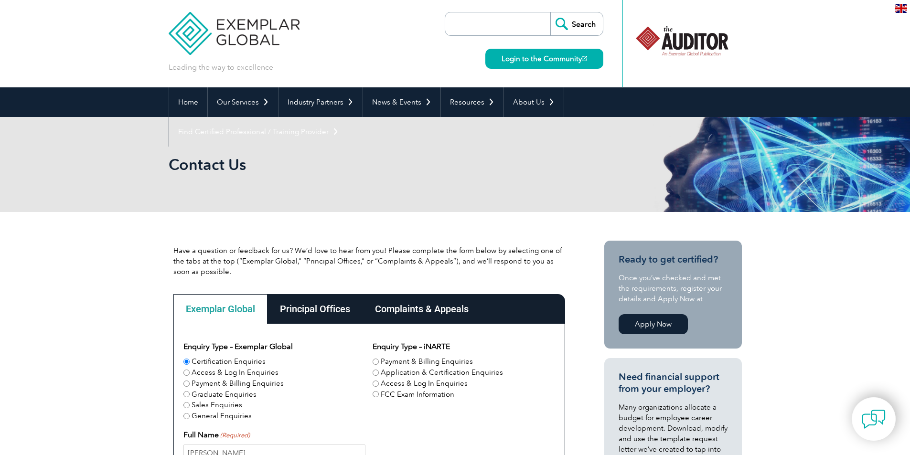
scroll to position [0, 0]
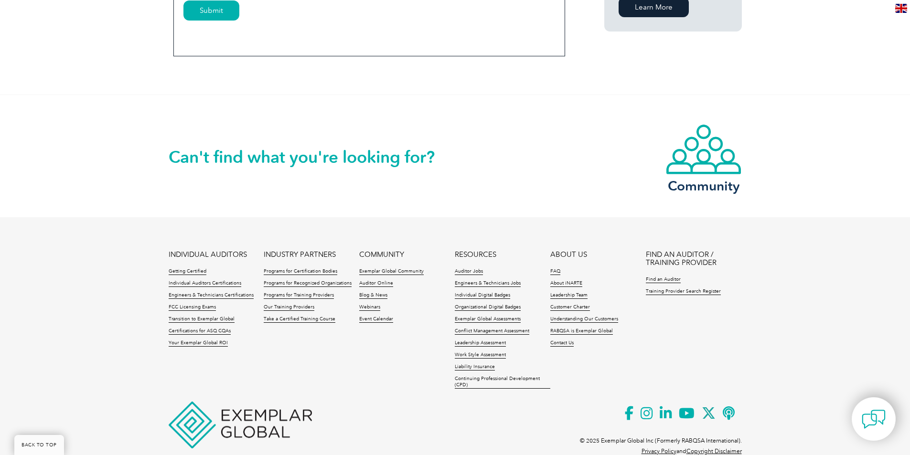
scroll to position [781, 0]
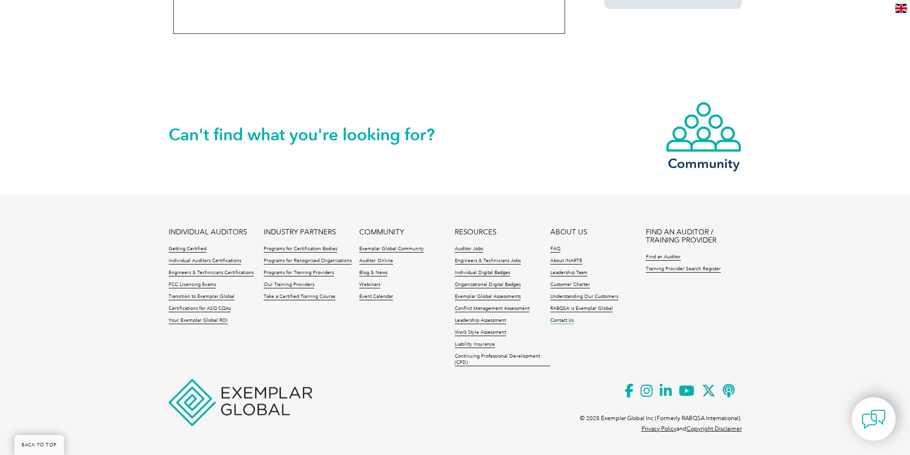
click at [559, 320] on link "Contact Us" at bounding box center [561, 321] width 23 height 7
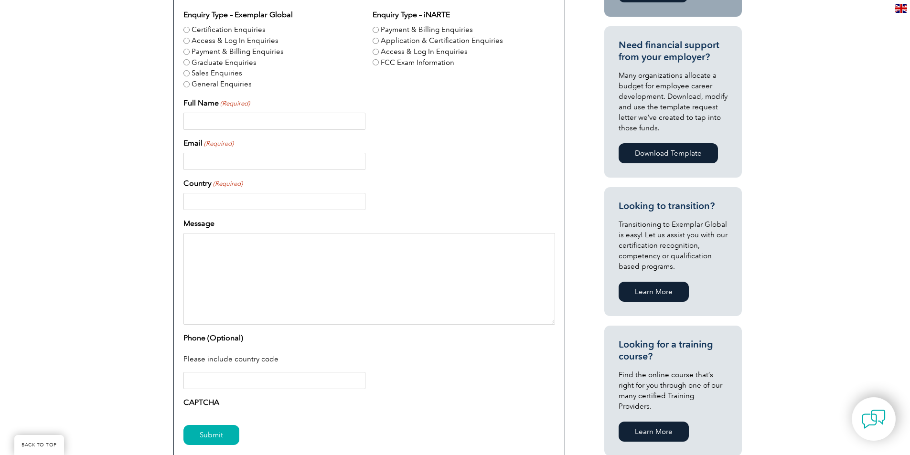
scroll to position [573, 0]
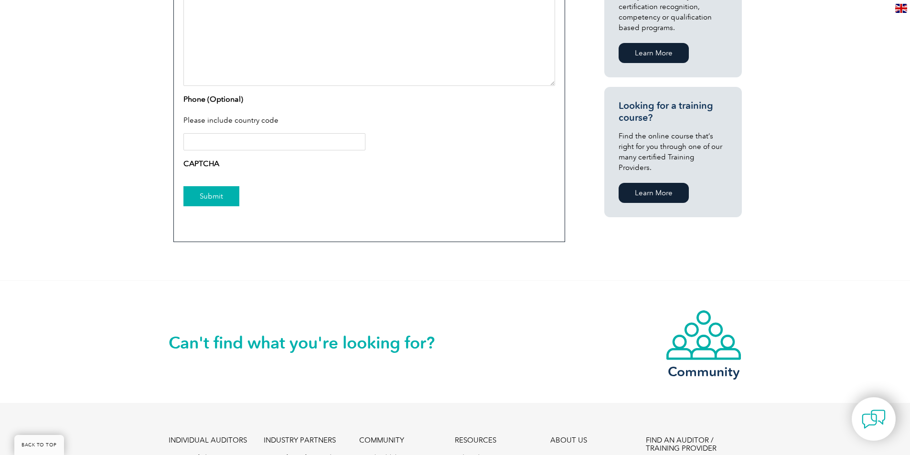
click at [196, 192] on input "Submit" at bounding box center [211, 196] width 56 height 20
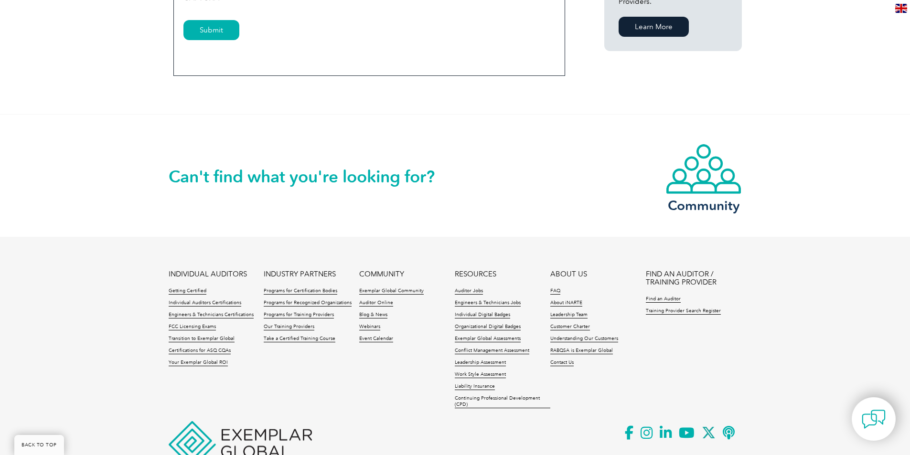
scroll to position [781, 0]
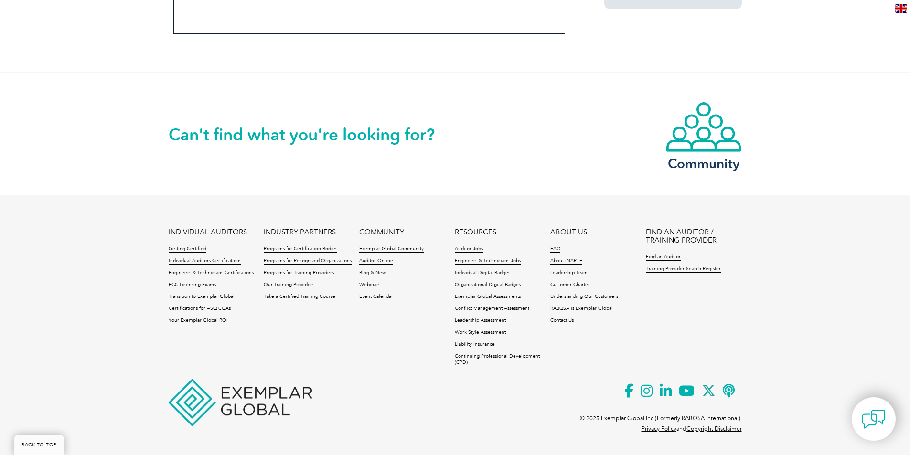
click at [206, 310] on link "Certifications for ASQ CQAs" at bounding box center [200, 309] width 62 height 7
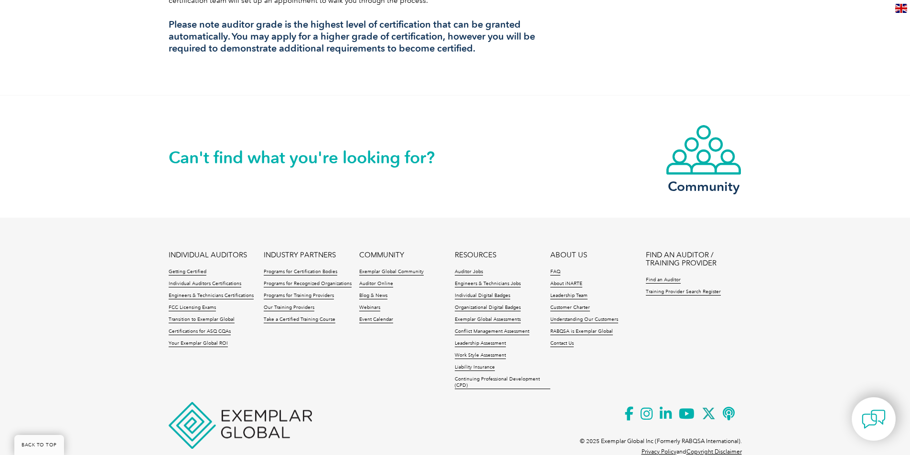
scroll to position [977, 0]
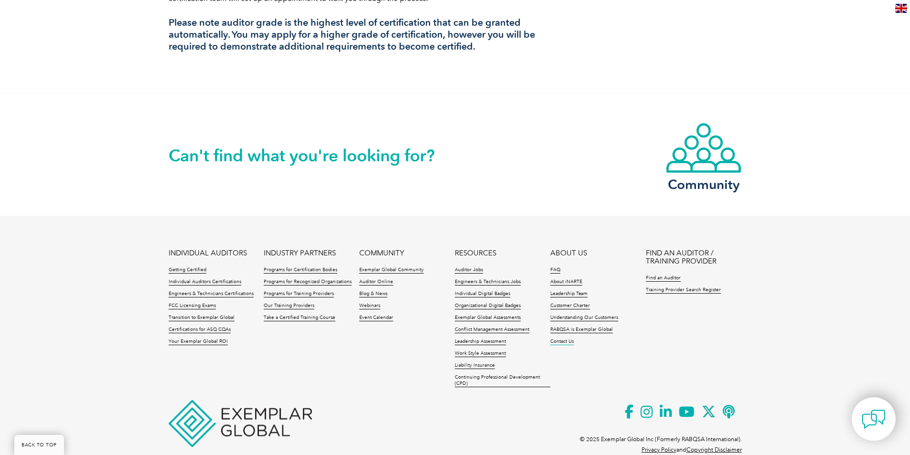
click at [567, 339] on link "Contact Us" at bounding box center [561, 342] width 23 height 7
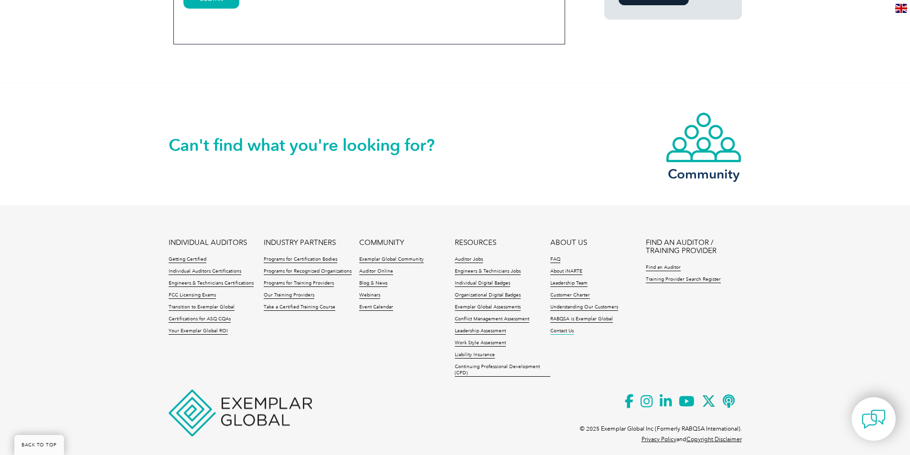
scroll to position [781, 0]
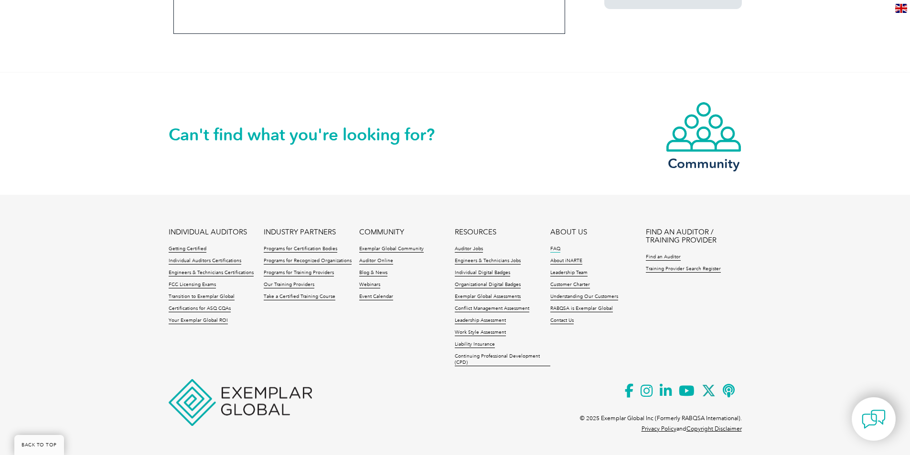
click at [556, 249] on link "FAQ" at bounding box center [555, 249] width 10 height 7
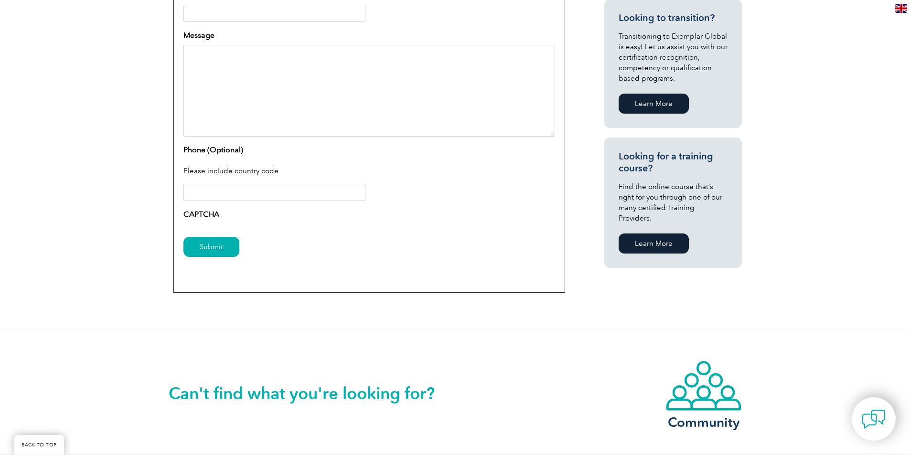
scroll to position [256, 0]
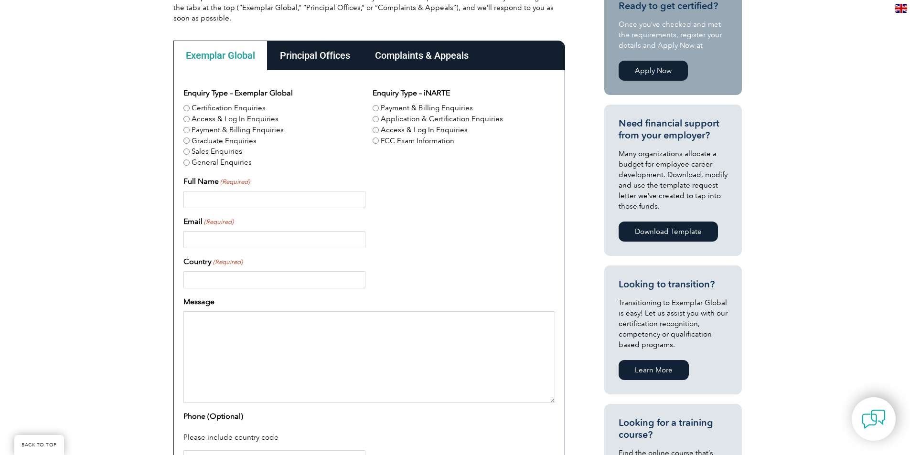
click at [433, 54] on div "Complaints & Appeals" at bounding box center [422, 56] width 118 height 30
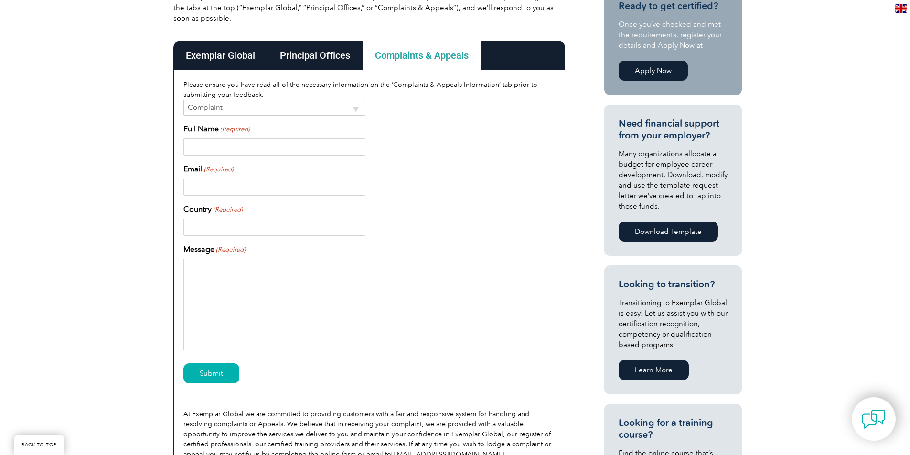
click at [323, 108] on select "Complaint Appeal" at bounding box center [274, 108] width 182 height 16
click at [322, 110] on select "Complaint Appeal" at bounding box center [274, 108] width 182 height 16
click at [326, 53] on div "Principal Offices" at bounding box center [314, 56] width 95 height 30
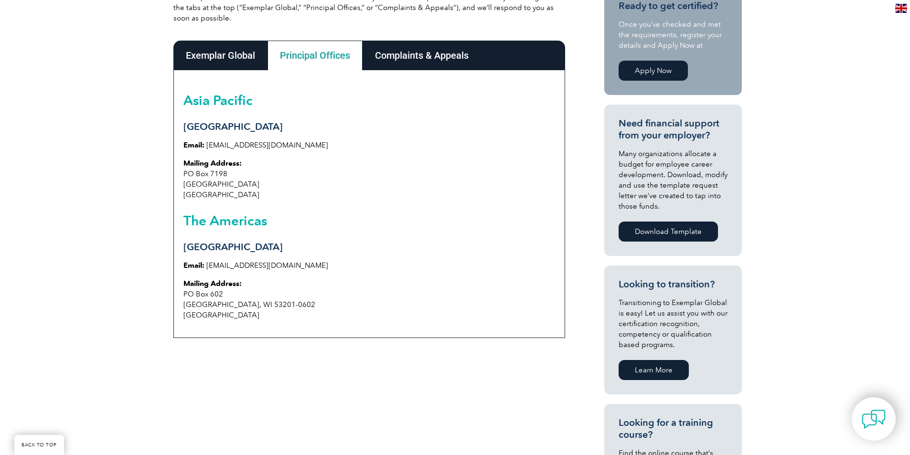
click at [288, 265] on link "info@exemplarglobal.org" at bounding box center [267, 265] width 122 height 9
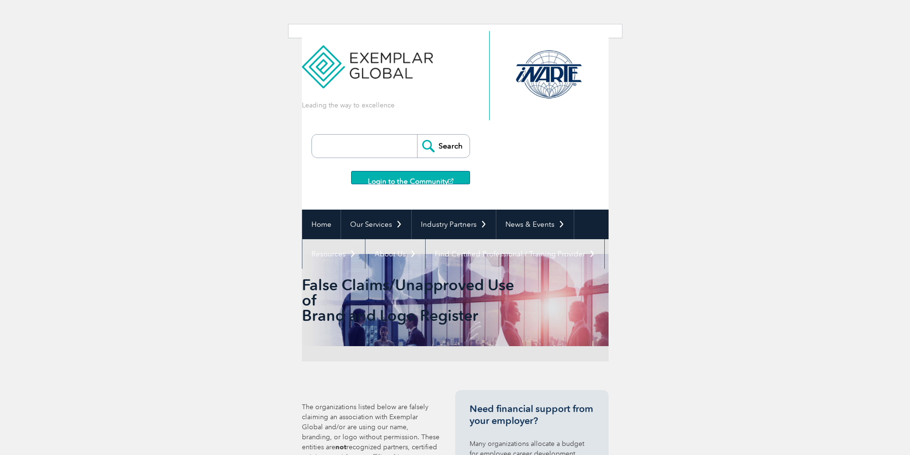
scroll to position [178, 0]
